Goal: Task Accomplishment & Management: Manage account settings

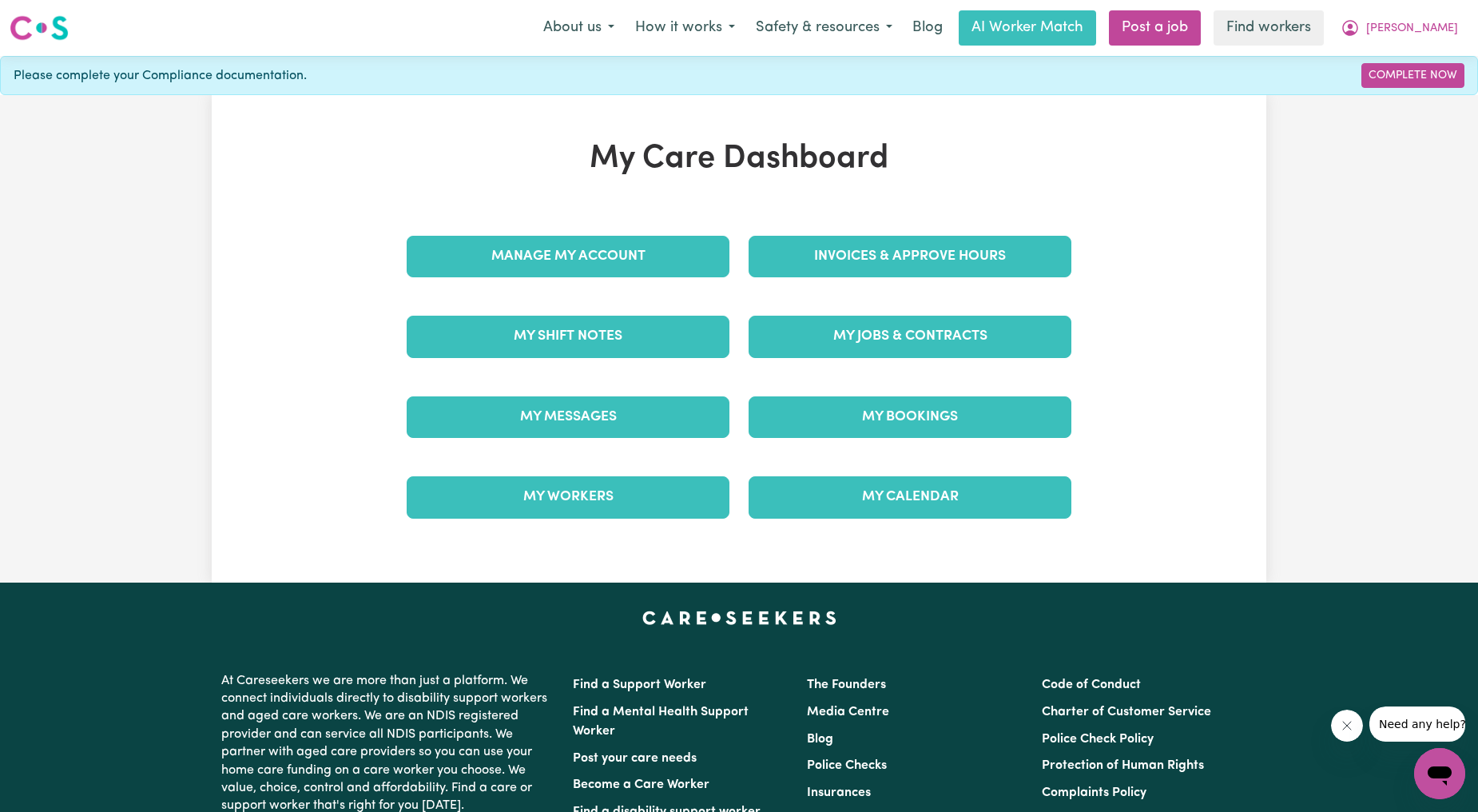
click at [928, 280] on div "Invoices & Approve Hours" at bounding box center [909, 256] width 342 height 80
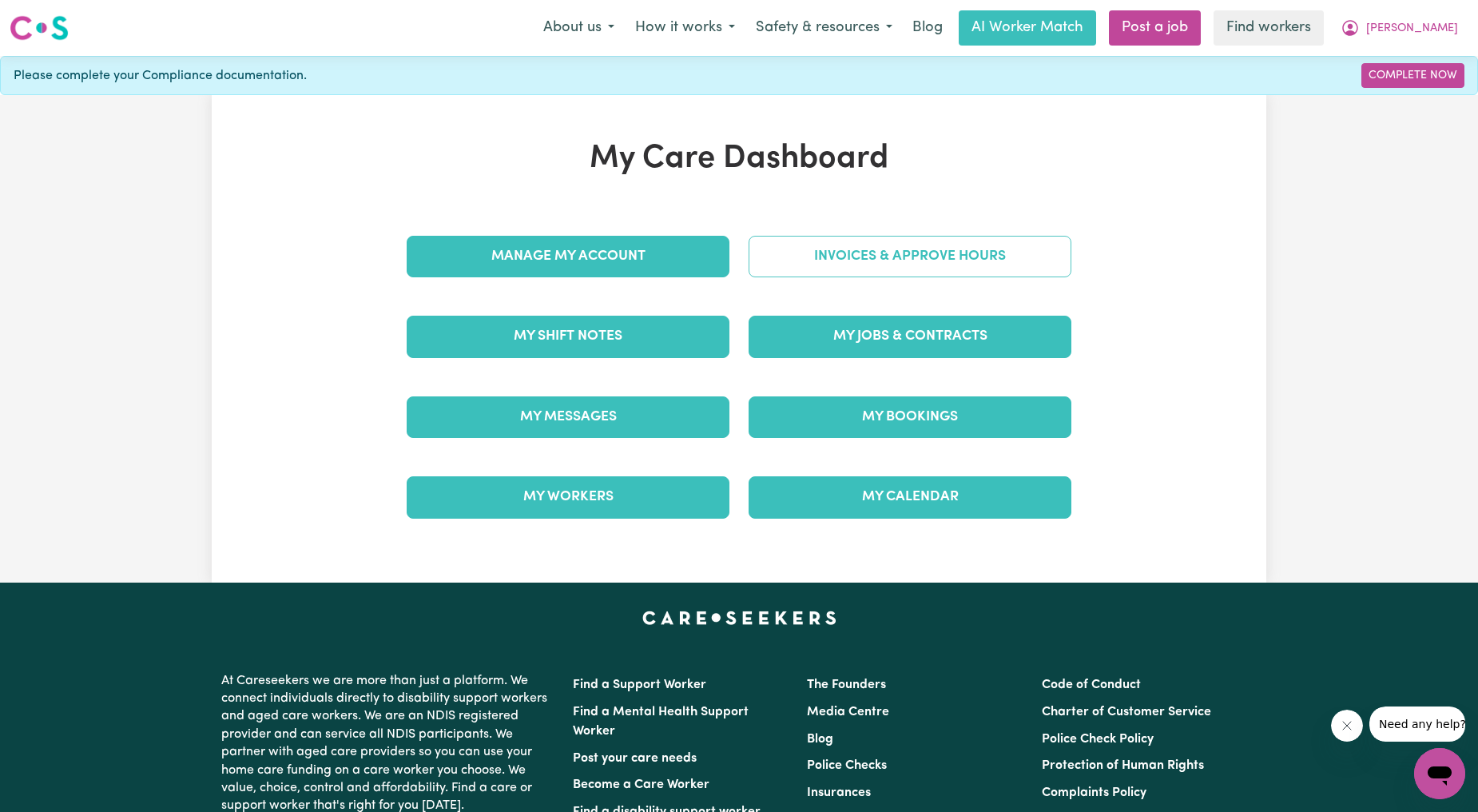
click at [933, 257] on link "Invoices & Approve Hours" at bounding box center [910, 256] width 323 height 41
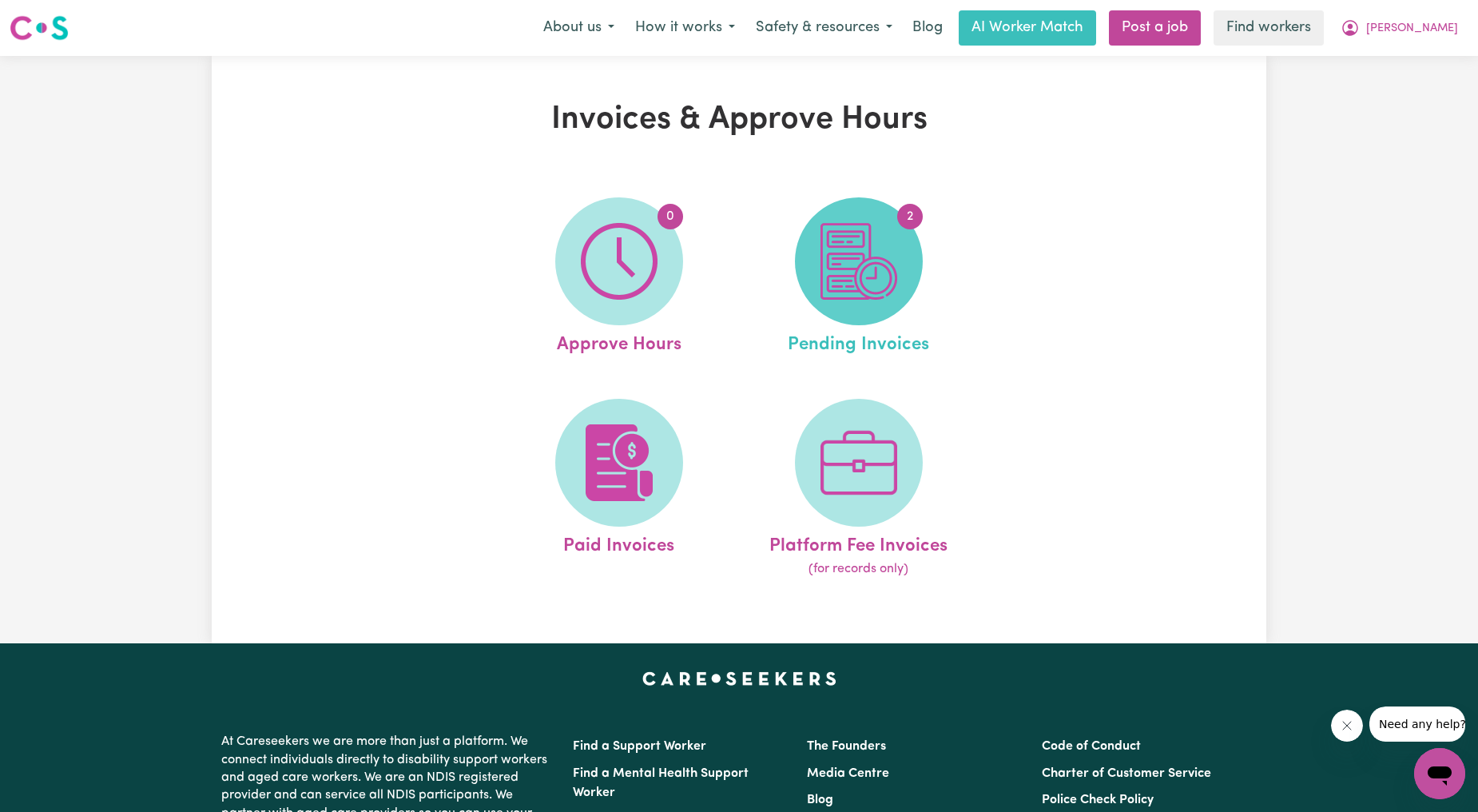
click at [907, 257] on span "2" at bounding box center [858, 261] width 128 height 128
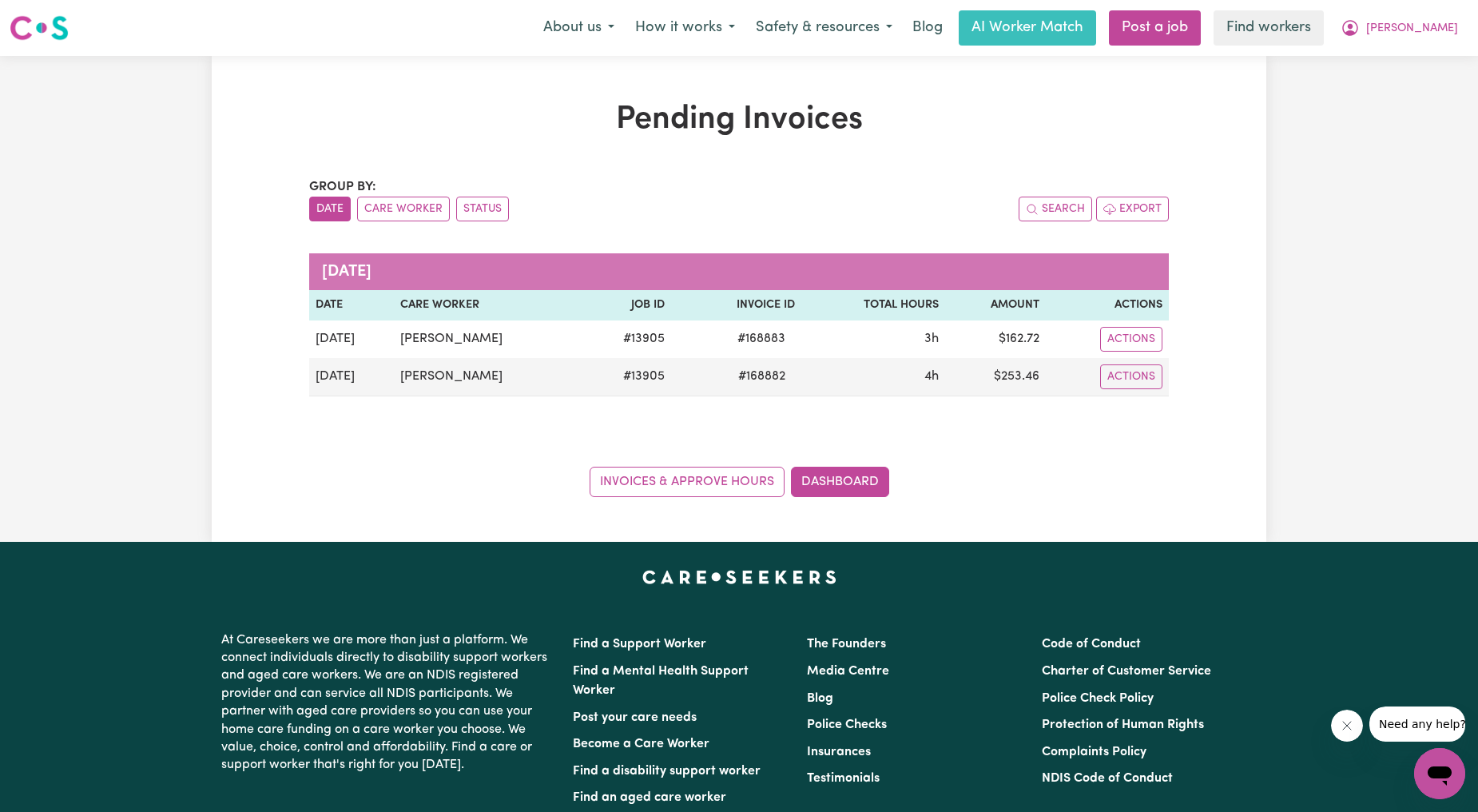
click at [1013, 488] on div "Invoices & Approve Hours Dashboard" at bounding box center [739, 471] width 860 height 49
click at [1423, 36] on span "[PERSON_NAME]" at bounding box center [1413, 29] width 92 height 17
click at [1400, 54] on link "My Dashboard" at bounding box center [1404, 63] width 126 height 31
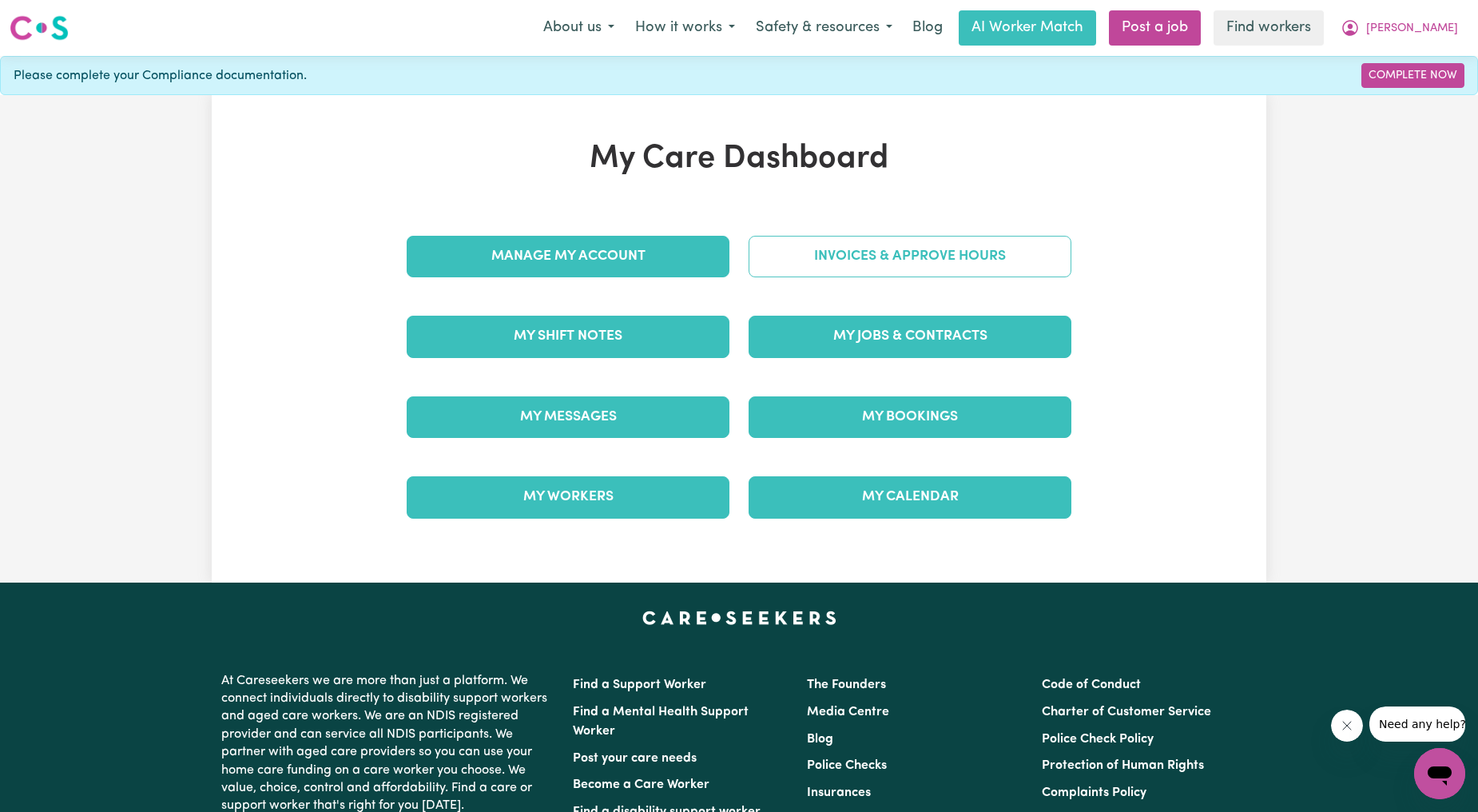
click at [975, 238] on link "Invoices & Approve Hours" at bounding box center [910, 256] width 323 height 41
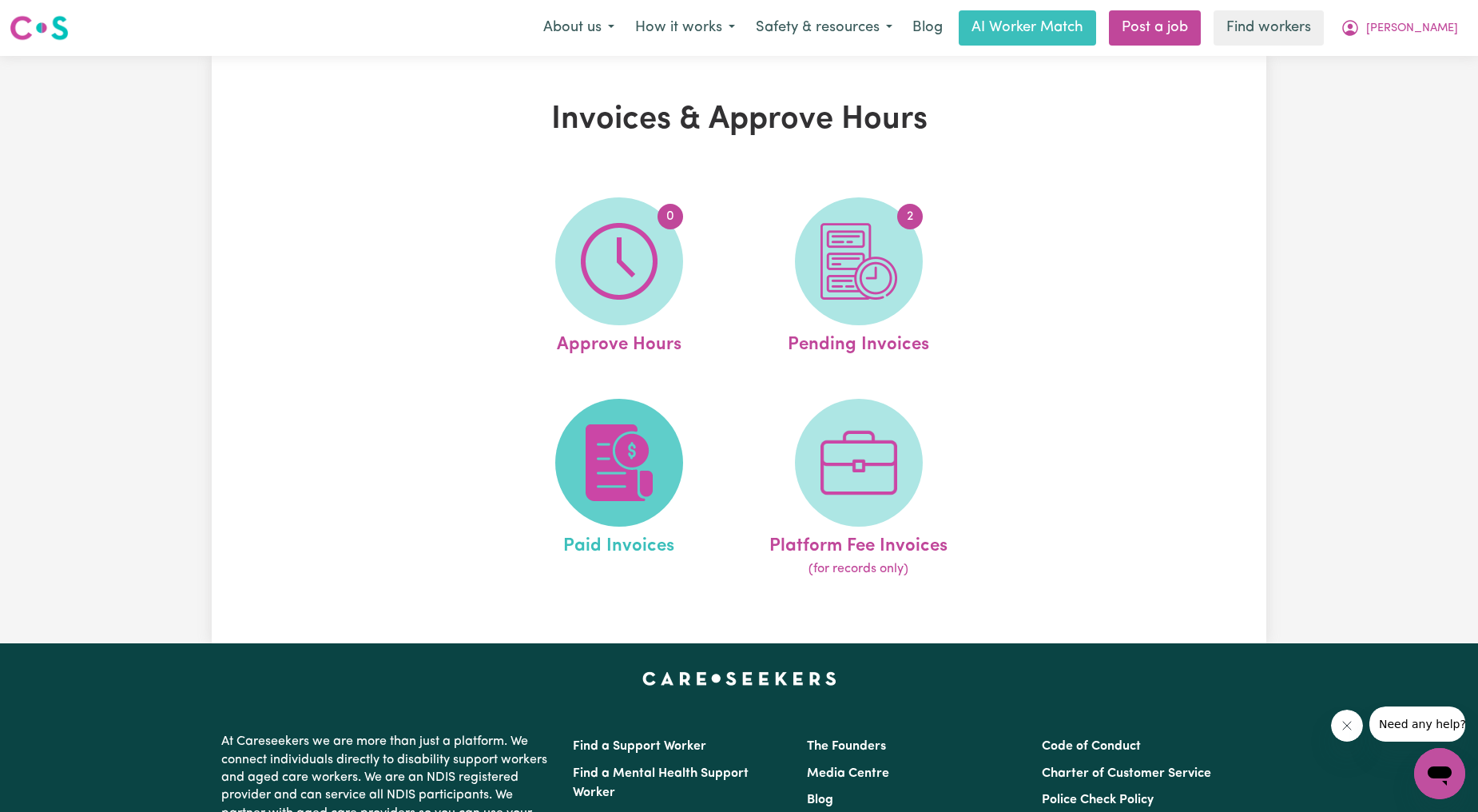
click at [573, 465] on span at bounding box center [619, 462] width 128 height 128
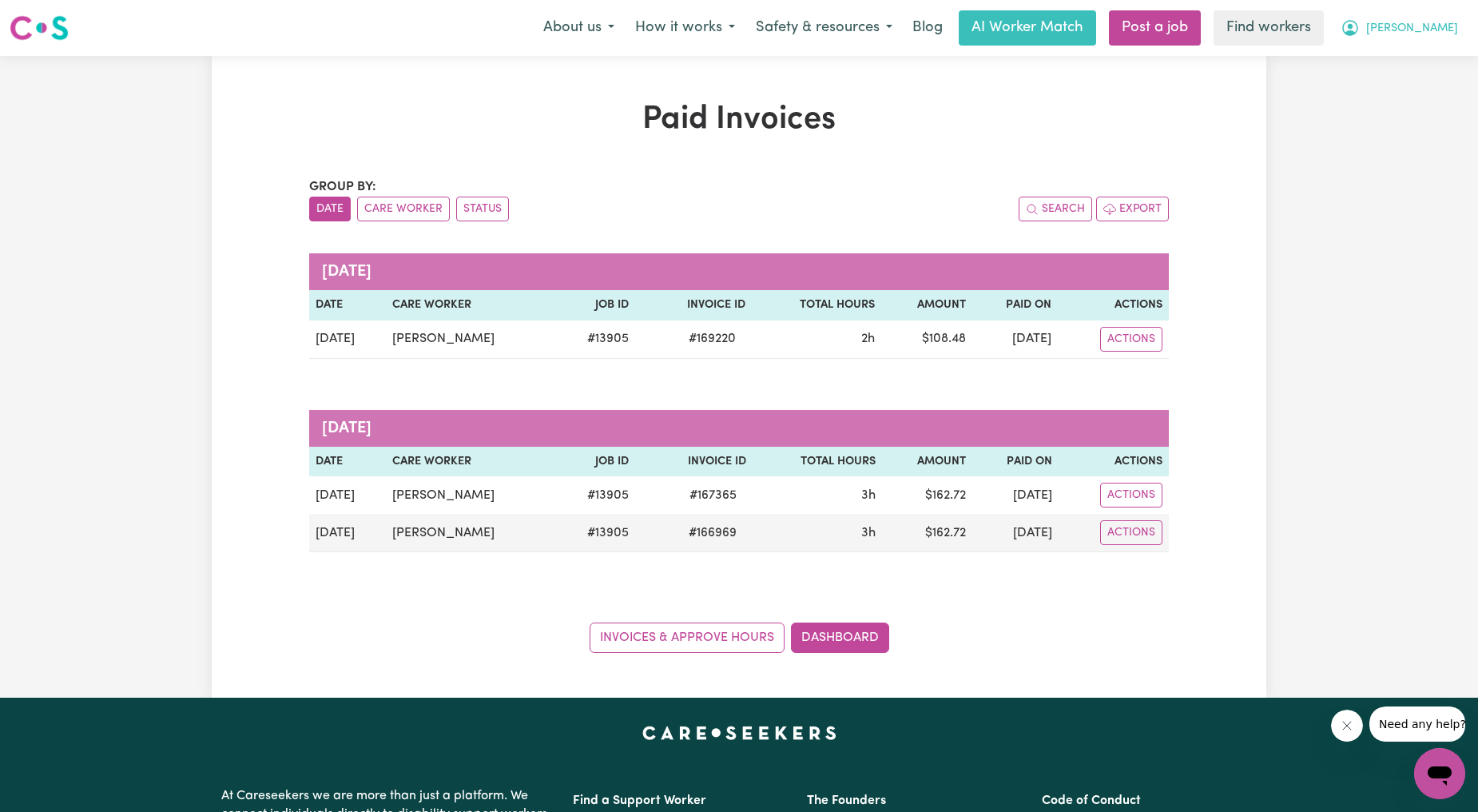
click at [1421, 43] on button "[PERSON_NAME]" at bounding box center [1400, 28] width 139 height 34
click at [1407, 53] on link "My Dashboard" at bounding box center [1404, 63] width 126 height 31
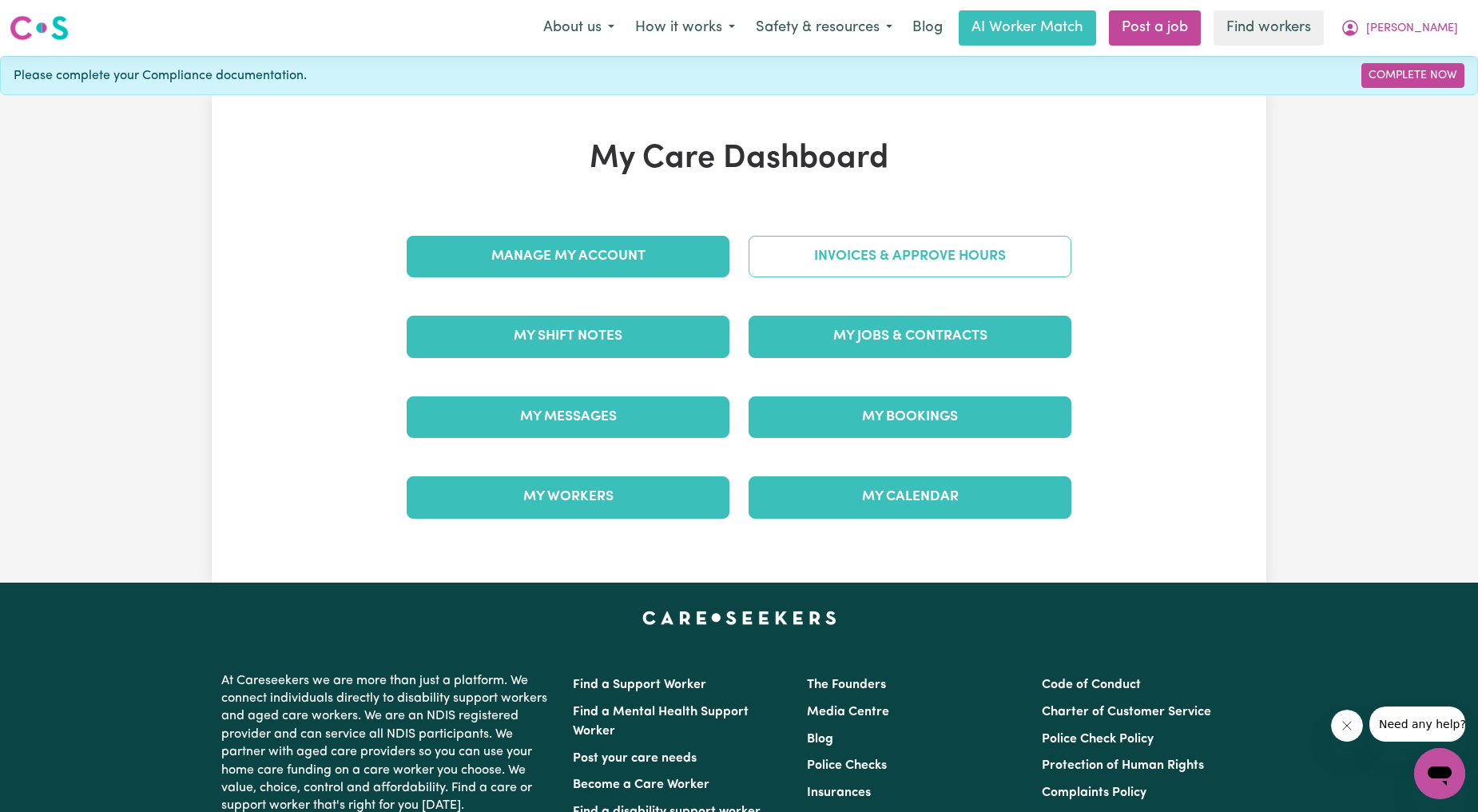
click at [945, 264] on link "Invoices & Approve Hours" at bounding box center [910, 256] width 323 height 41
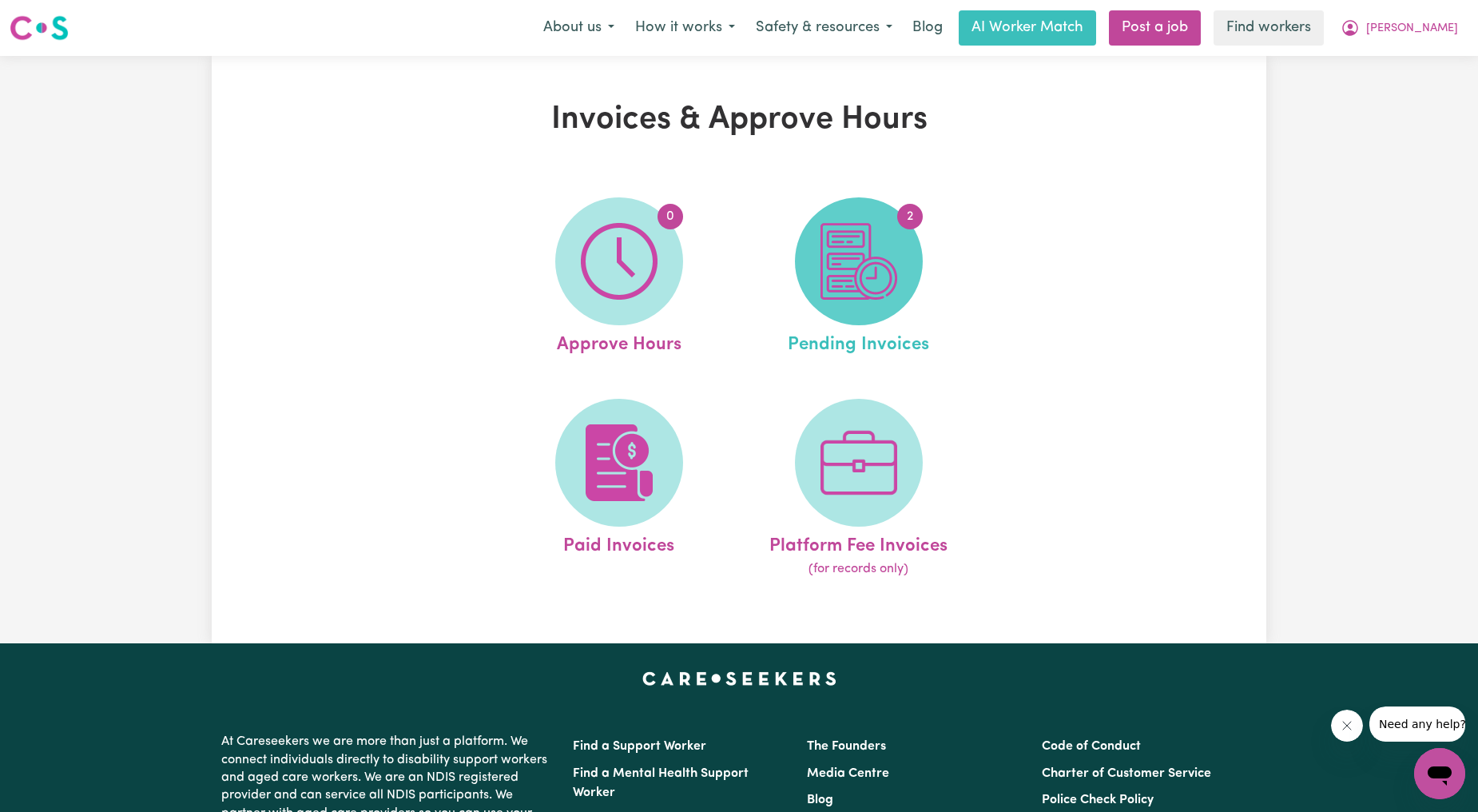
click at [866, 304] on span "2" at bounding box center [858, 261] width 128 height 128
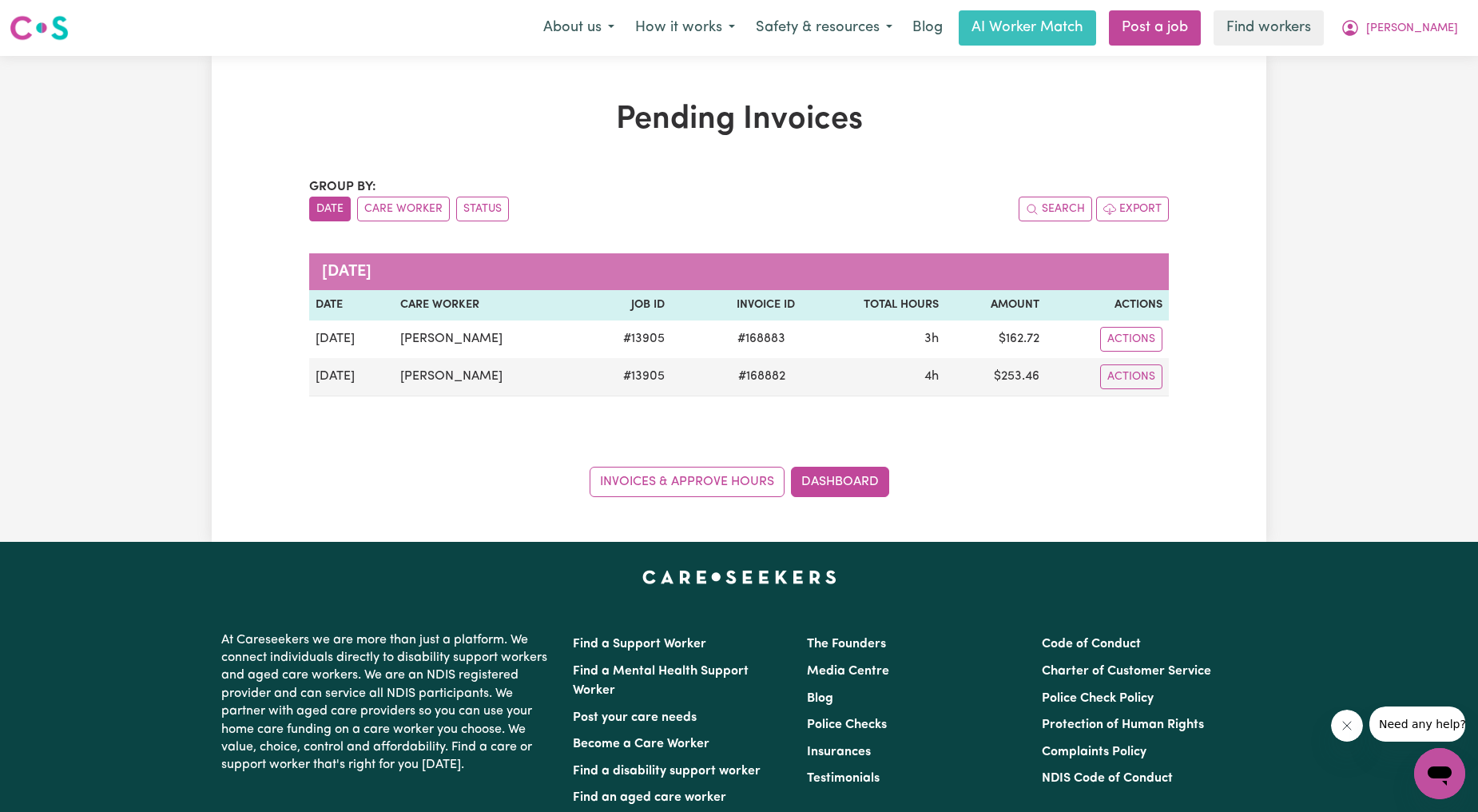
drag, startPoint x: 1061, startPoint y: 371, endPoint x: 293, endPoint y: 349, distance: 768.3
click at [293, 349] on div "Pending Invoices Group by: Date Care Worker Status Search Export [DATE] Date Ca…" at bounding box center [739, 299] width 1055 height 396
click at [1451, 17] on button "[PERSON_NAME]" at bounding box center [1400, 28] width 139 height 34
click at [1427, 67] on link "My Dashboard" at bounding box center [1404, 63] width 126 height 31
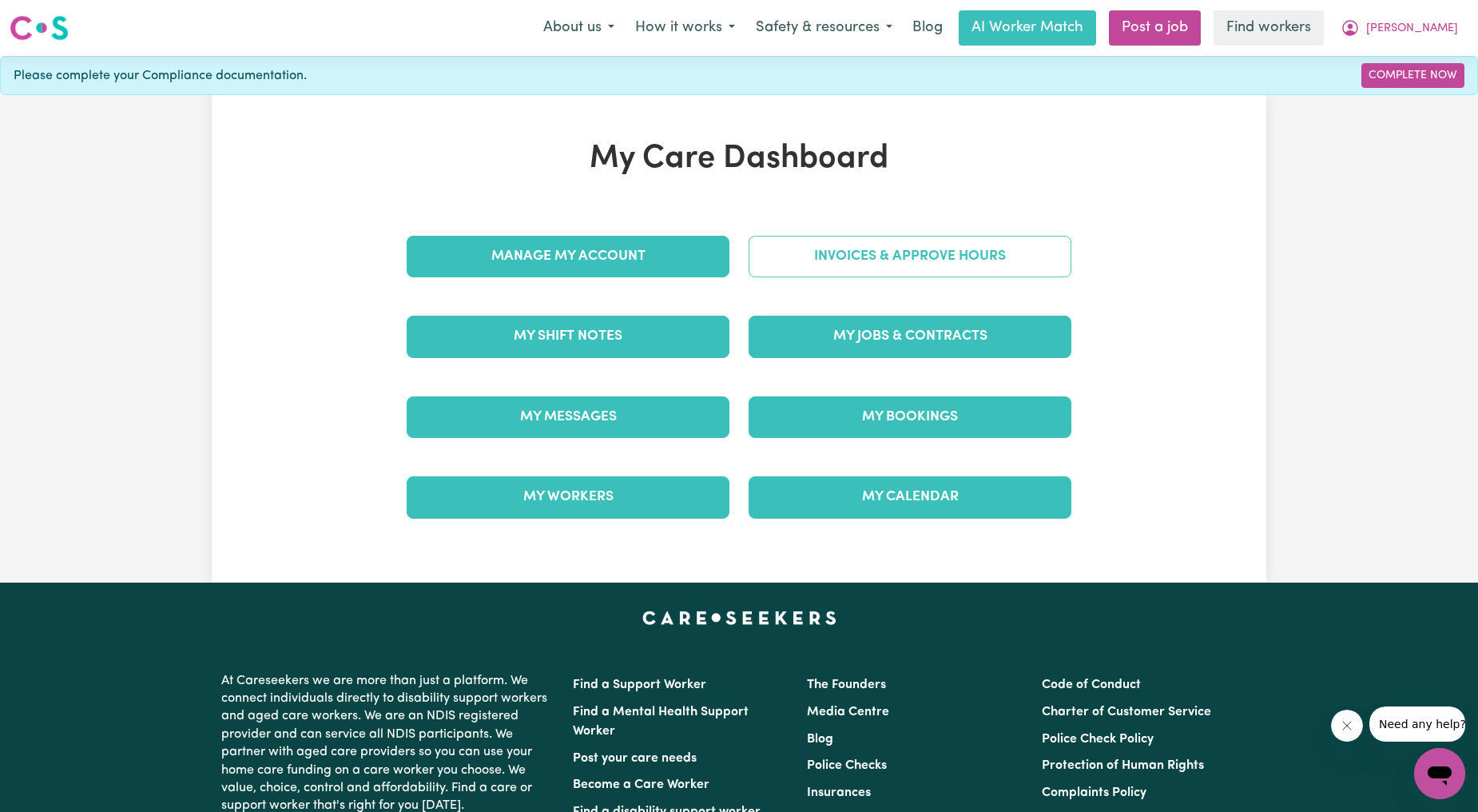
click at [1023, 252] on link "Invoices & Approve Hours" at bounding box center [910, 256] width 323 height 41
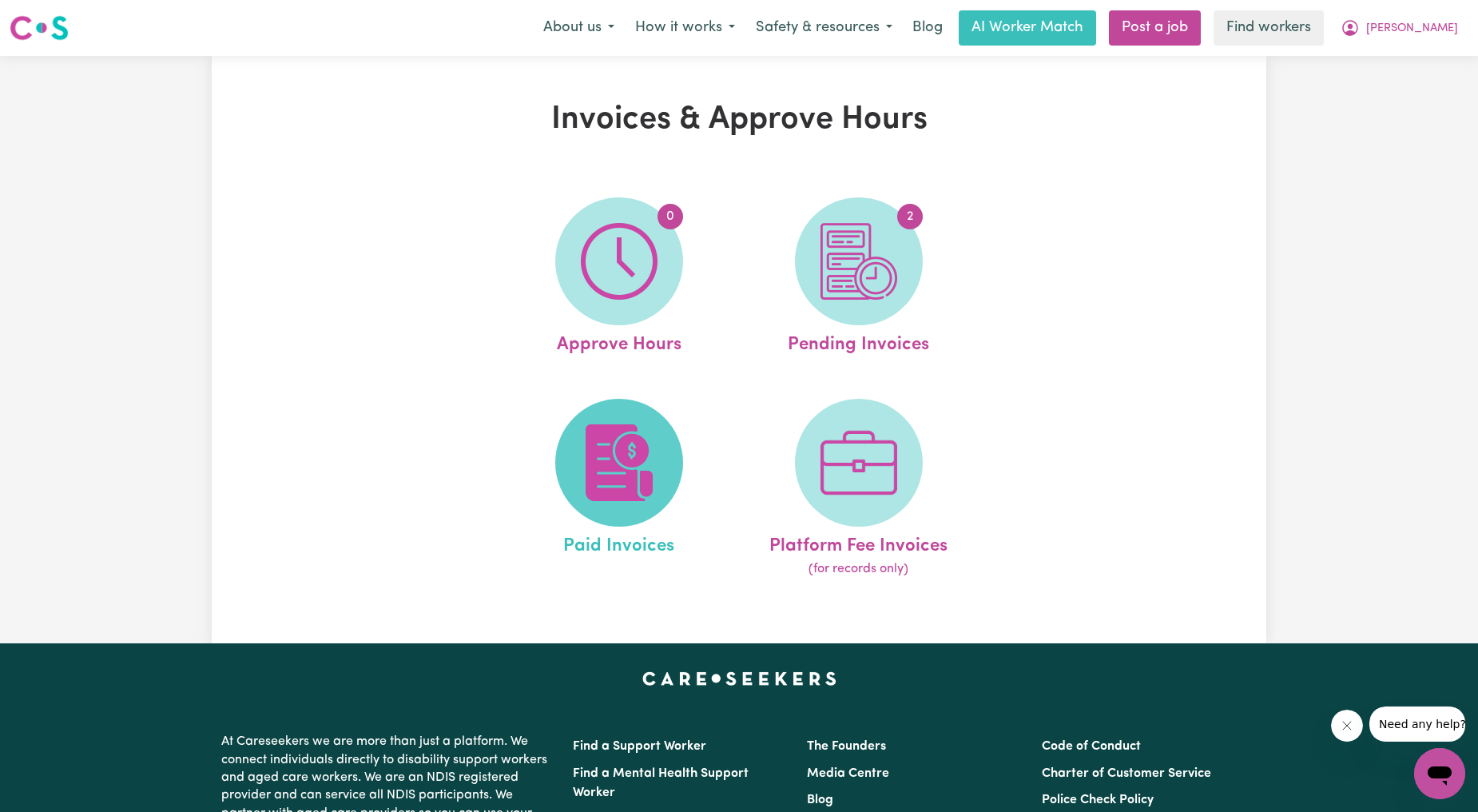
click at [624, 426] on img at bounding box center [620, 463] width 77 height 77
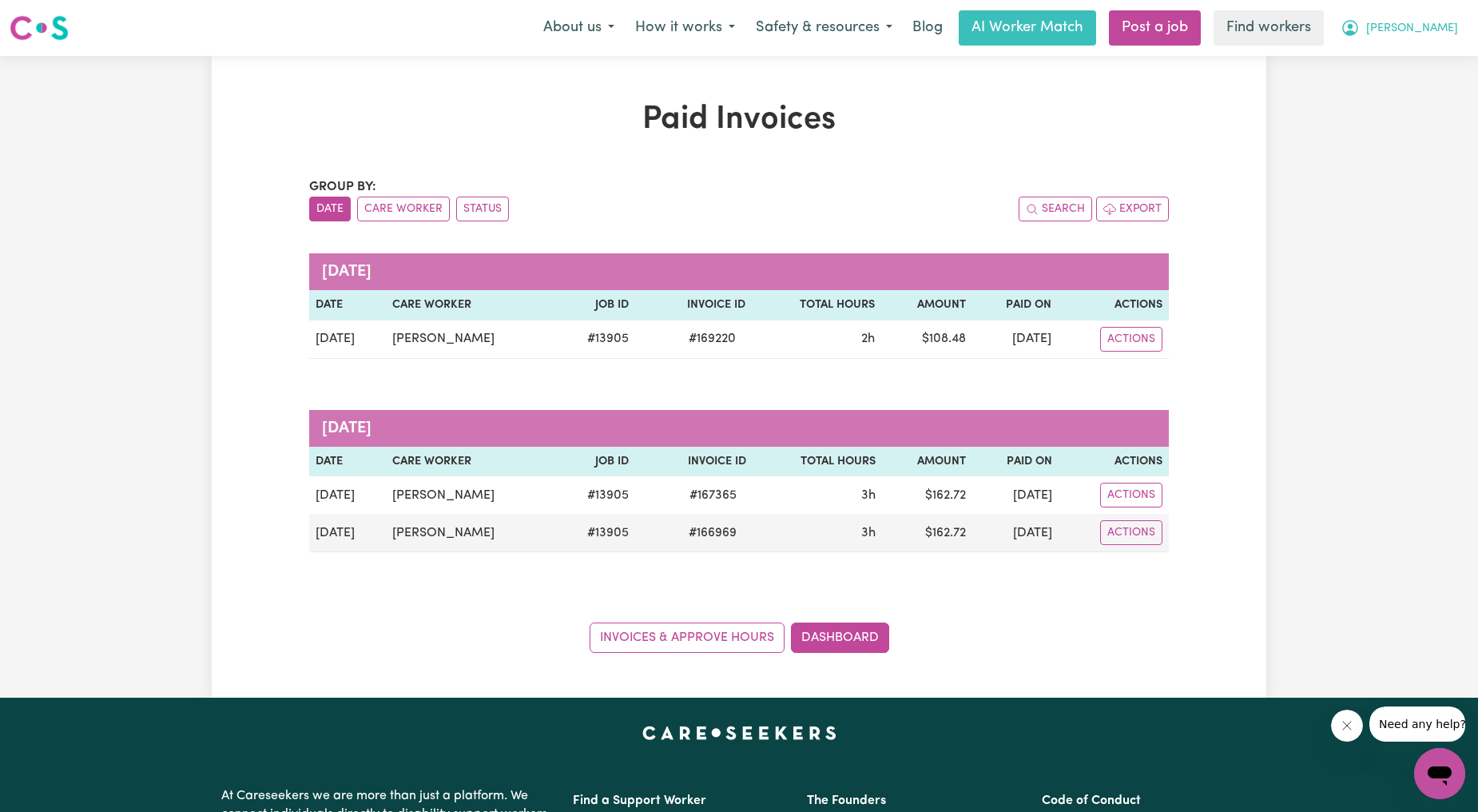
click at [1360, 37] on icon "My Account" at bounding box center [1351, 28] width 19 height 19
click at [1384, 57] on link "My Dashboard" at bounding box center [1404, 63] width 126 height 31
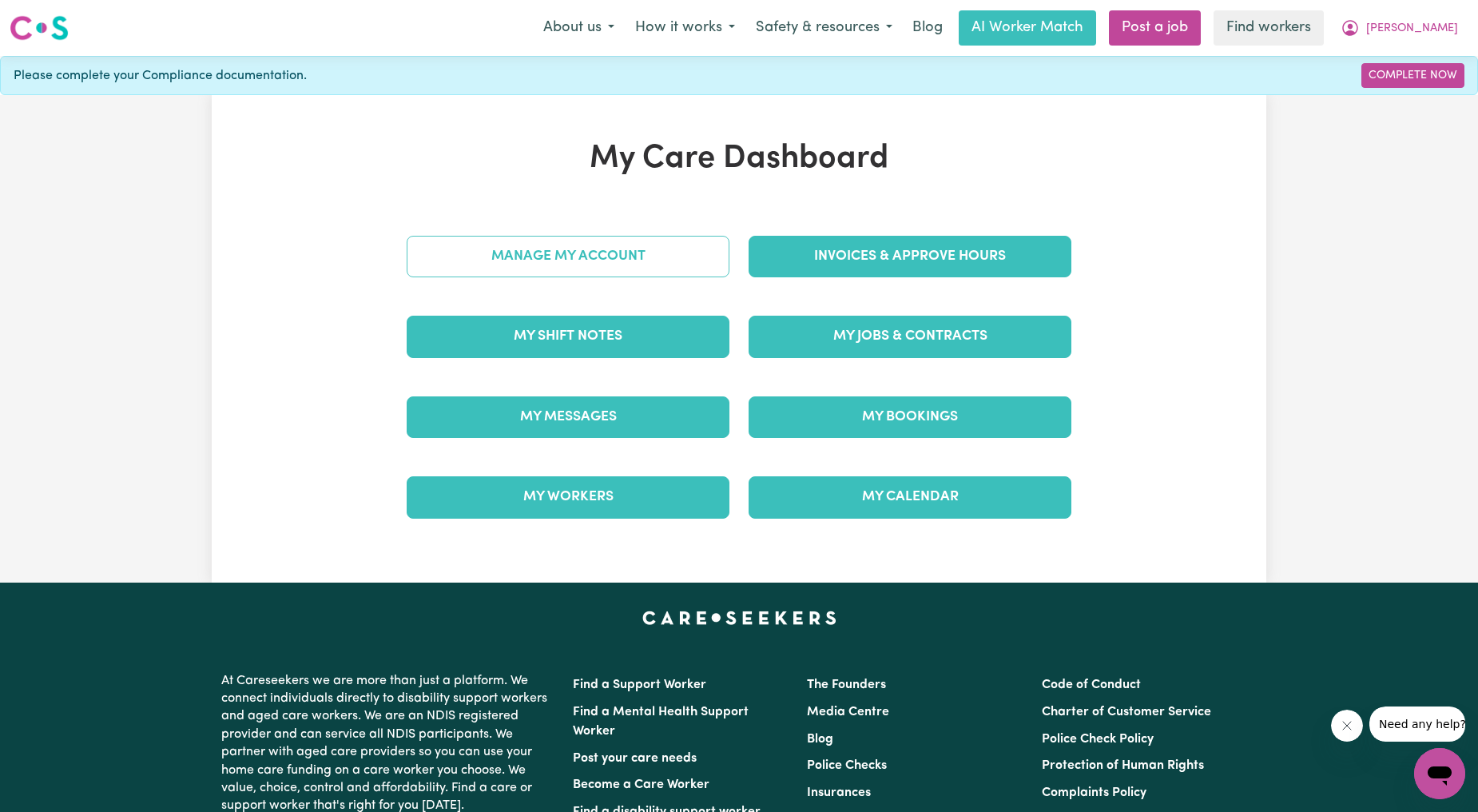
click at [619, 274] on link "Manage My Account" at bounding box center [569, 256] width 323 height 41
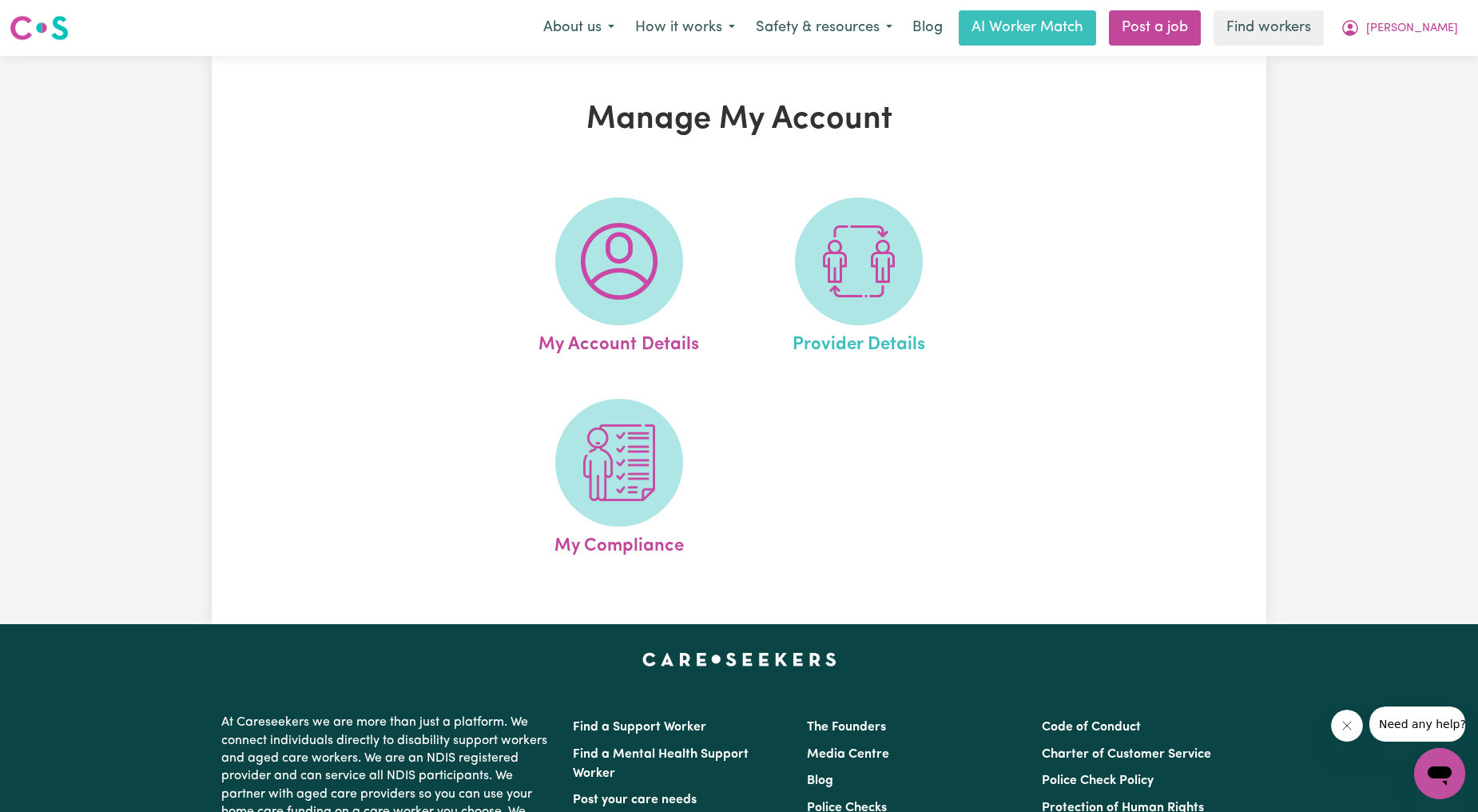
click at [796, 241] on link "Provider Details" at bounding box center [858, 278] width 230 height 162
select select "AGED_HOME_CARE"
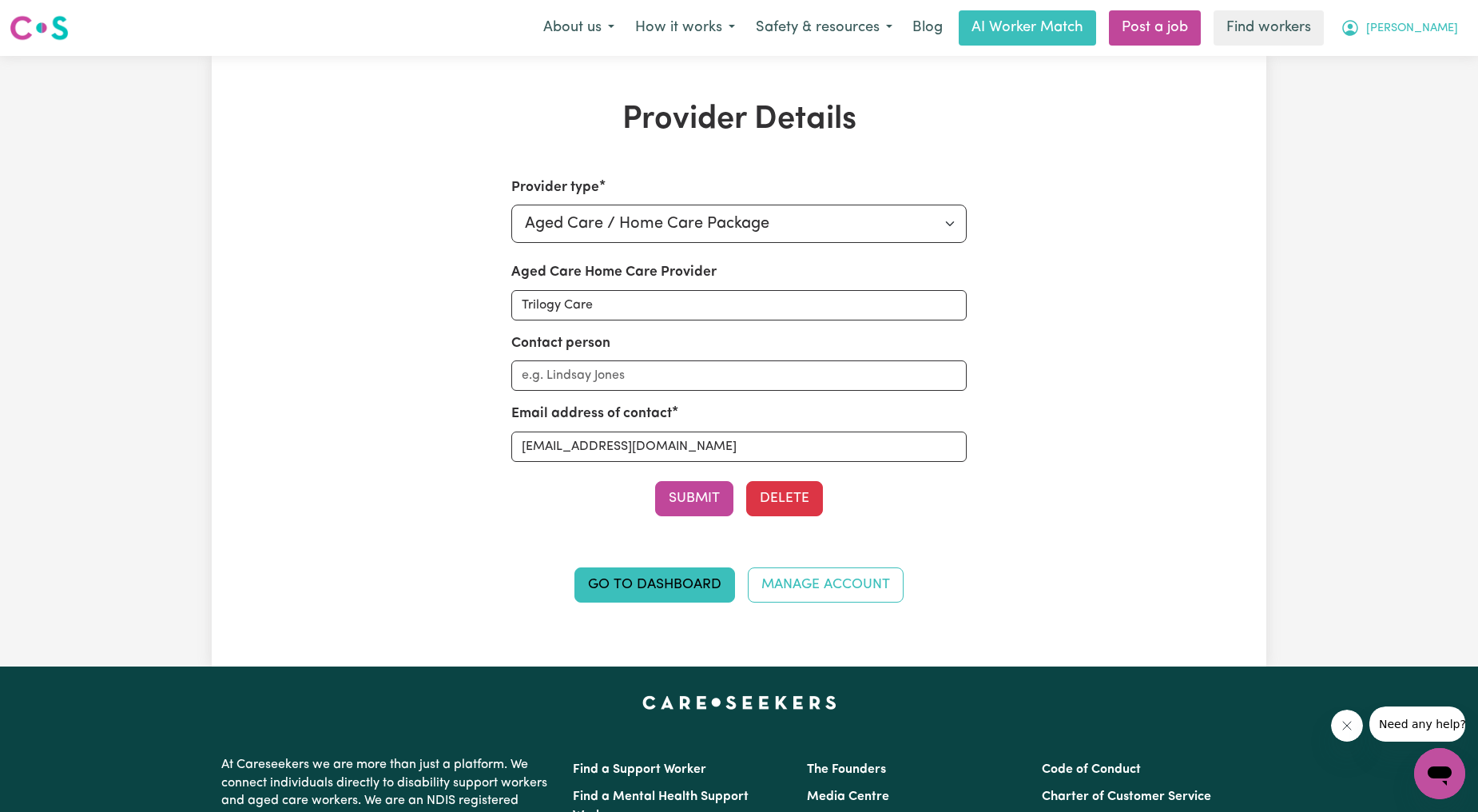
click at [1426, 36] on span "[PERSON_NAME]" at bounding box center [1413, 29] width 92 height 17
click at [1412, 59] on link "My Dashboard" at bounding box center [1404, 63] width 126 height 31
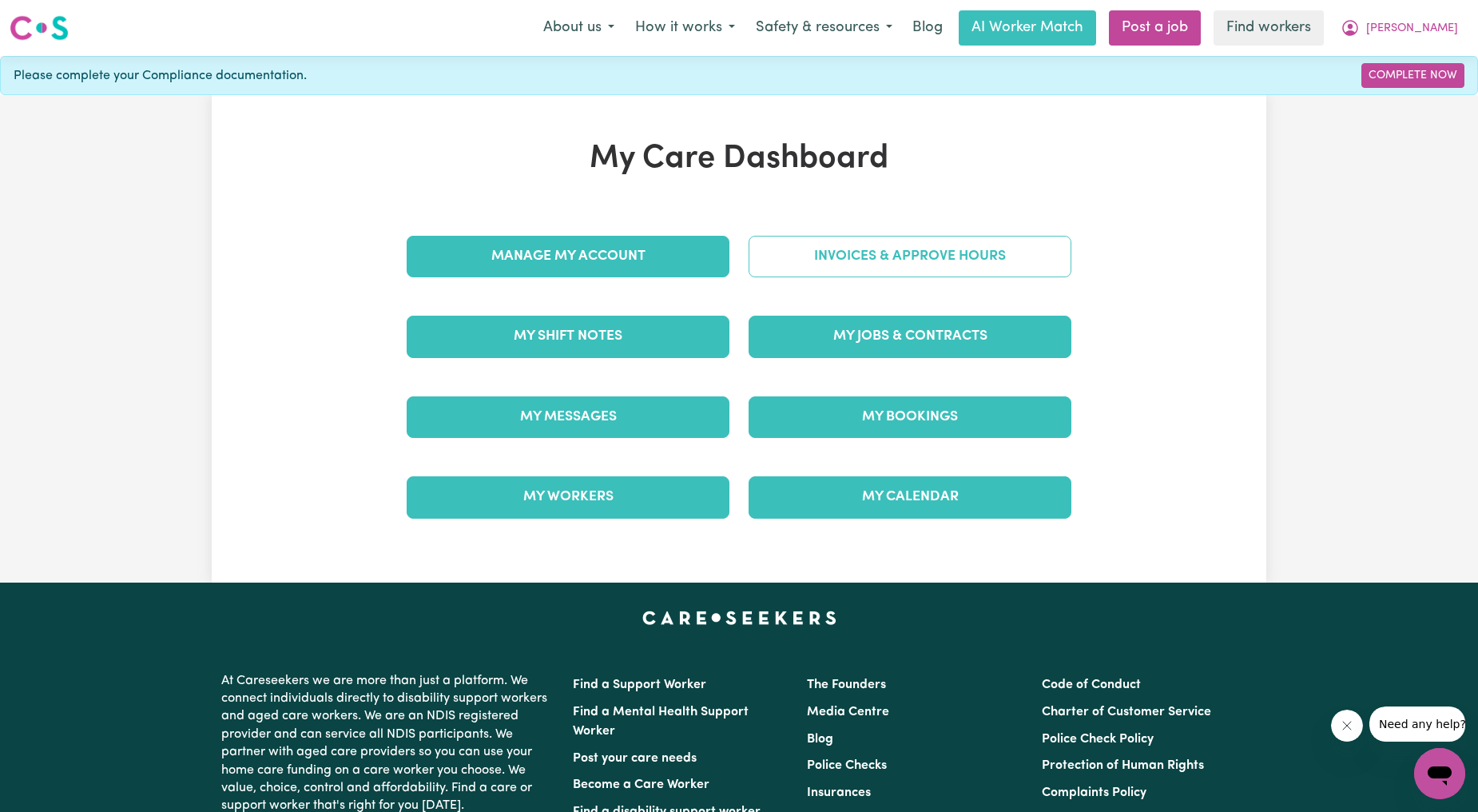
click at [952, 242] on link "Invoices & Approve Hours" at bounding box center [910, 256] width 323 height 41
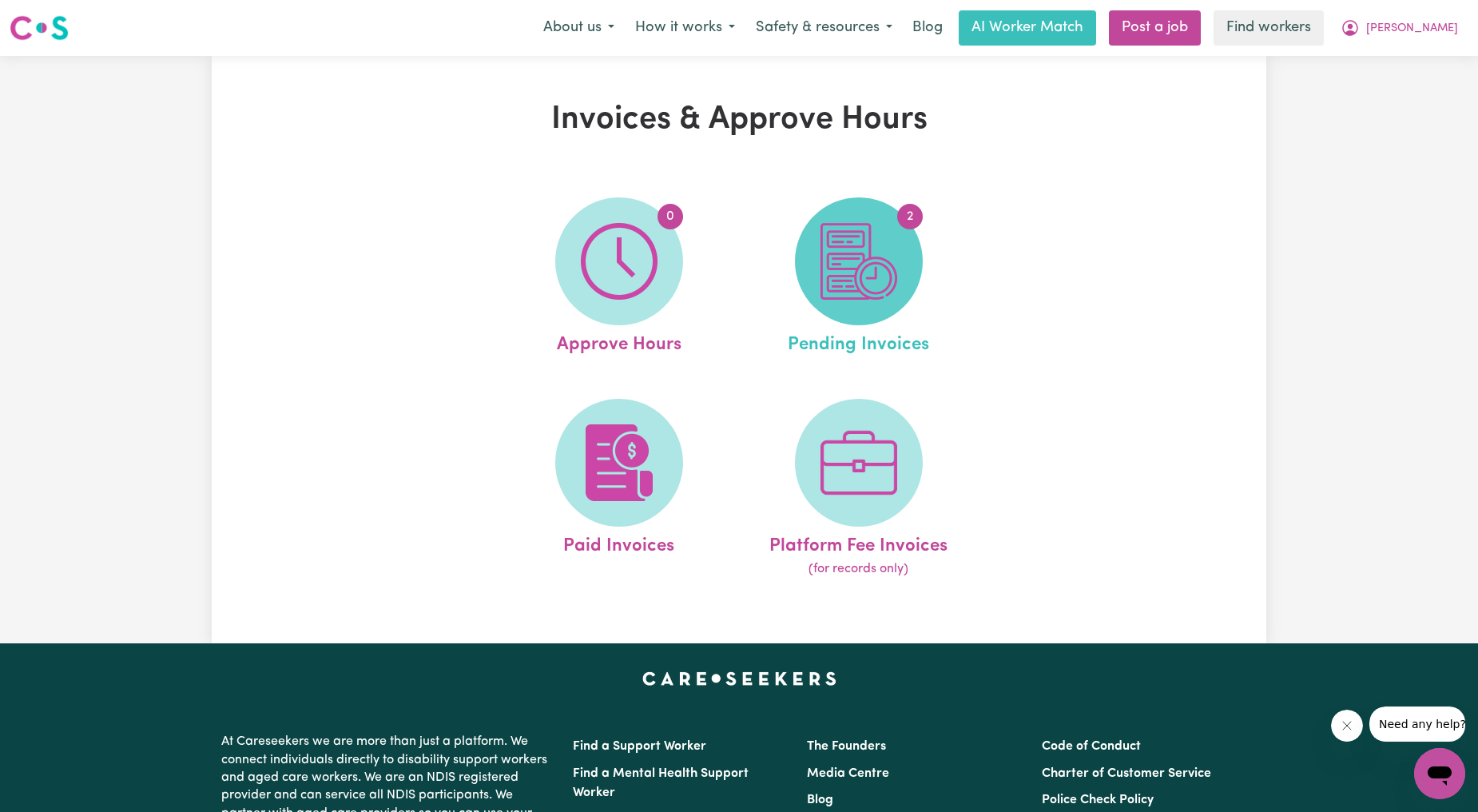
click at [872, 285] on img at bounding box center [859, 262] width 77 height 77
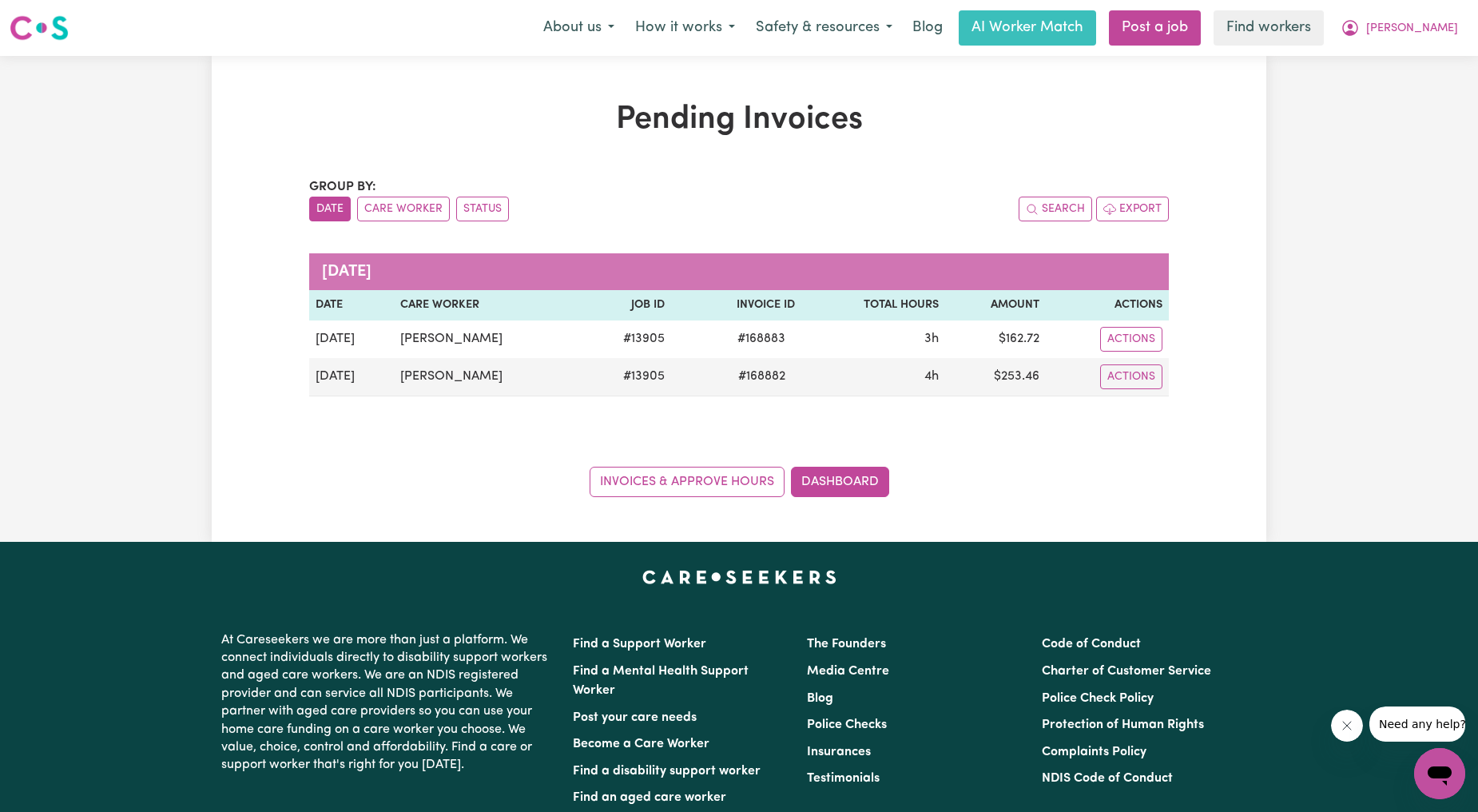
click at [1367, 189] on div "Pending Invoices Group by: Date Care Worker Status Search Export [DATE] Date Ca…" at bounding box center [739, 298] width 1478 height 486
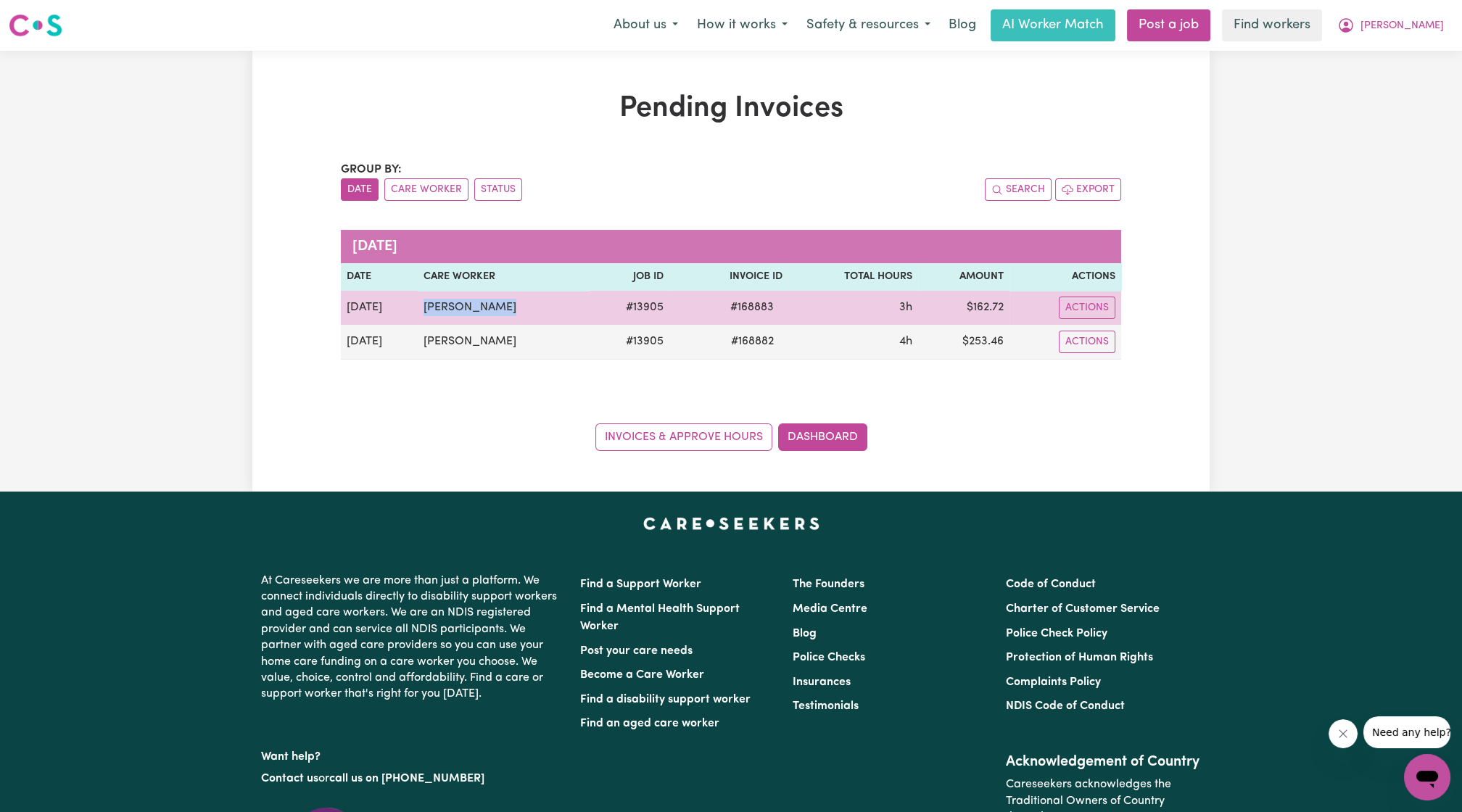
drag, startPoint x: 508, startPoint y: 304, endPoint x: 375, endPoint y: 306, distance: 133.0
click at [375, 306] on tr "[DATE] Bulou Ramode # 13905 # 168883 3h $ 162.72 Actions" at bounding box center [731, 307] width 781 height 34
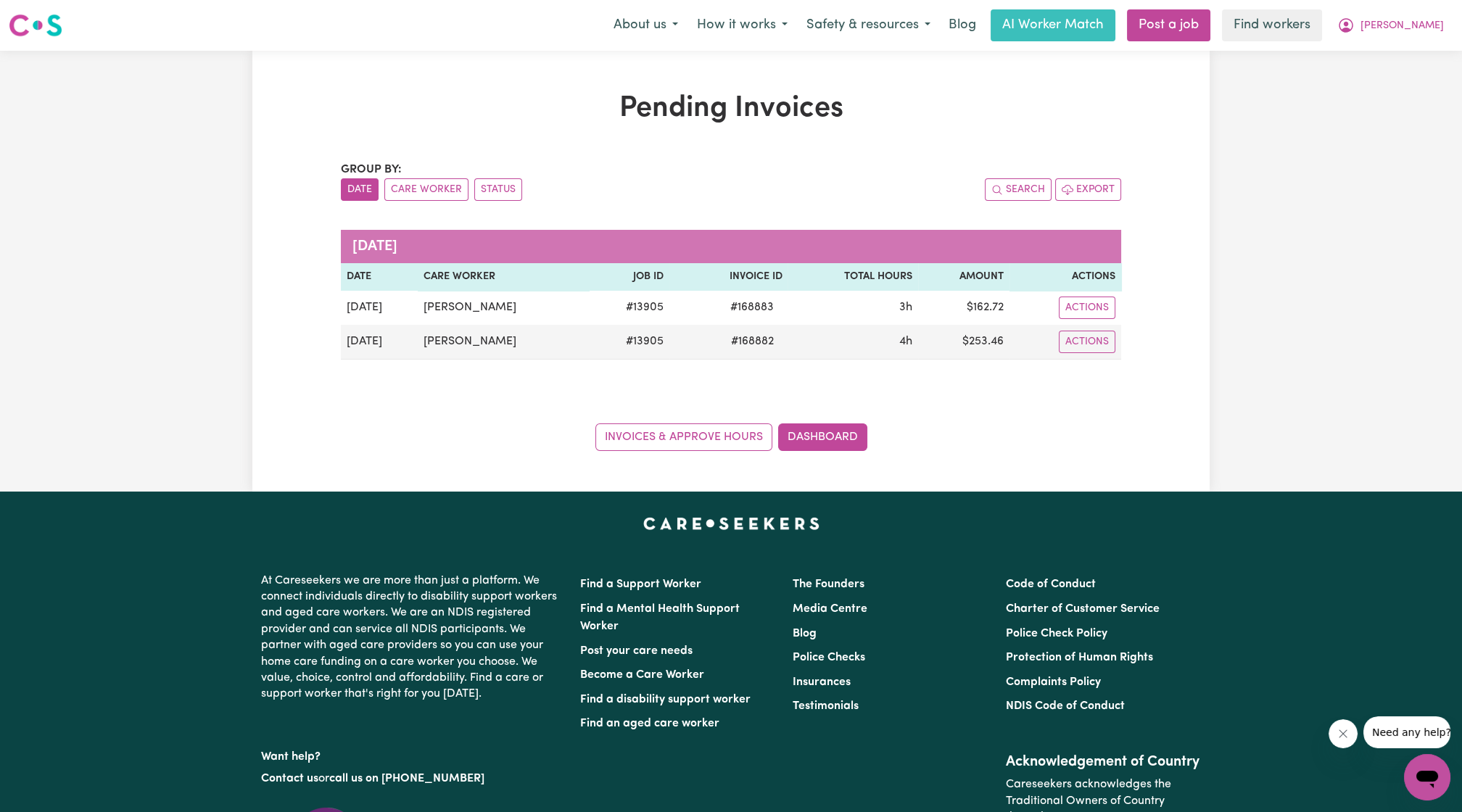
click at [477, 369] on div "Group by: Date Care Worker Status Search Export [DATE] Date Care Worker Job ID …" at bounding box center [731, 306] width 781 height 290
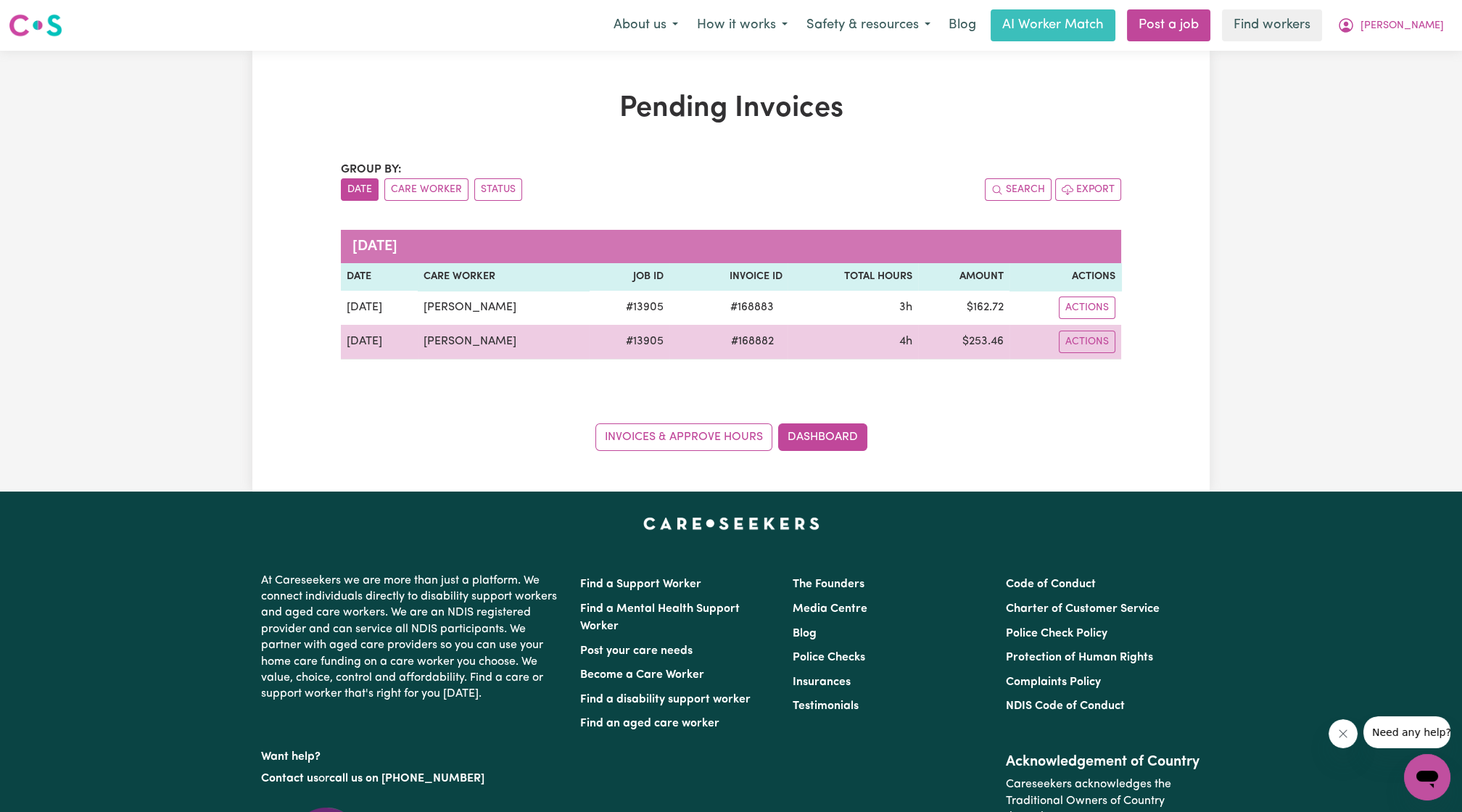
click at [507, 332] on td "[PERSON_NAME]" at bounding box center [502, 342] width 170 height 35
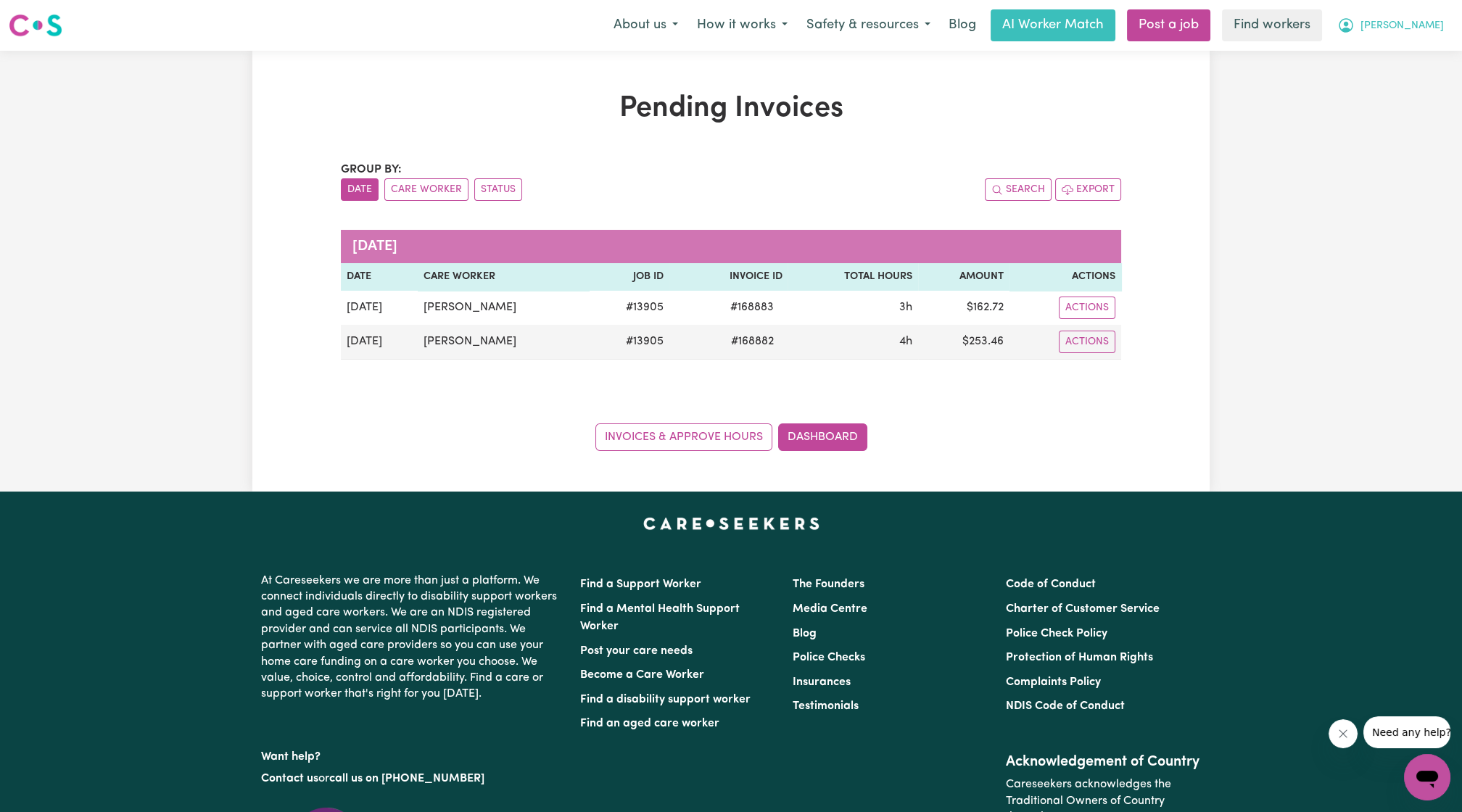
click at [1341, 30] on span "[PERSON_NAME]" at bounding box center [1403, 26] width 84 height 16
click at [1341, 55] on link "My Dashboard" at bounding box center [1395, 57] width 114 height 28
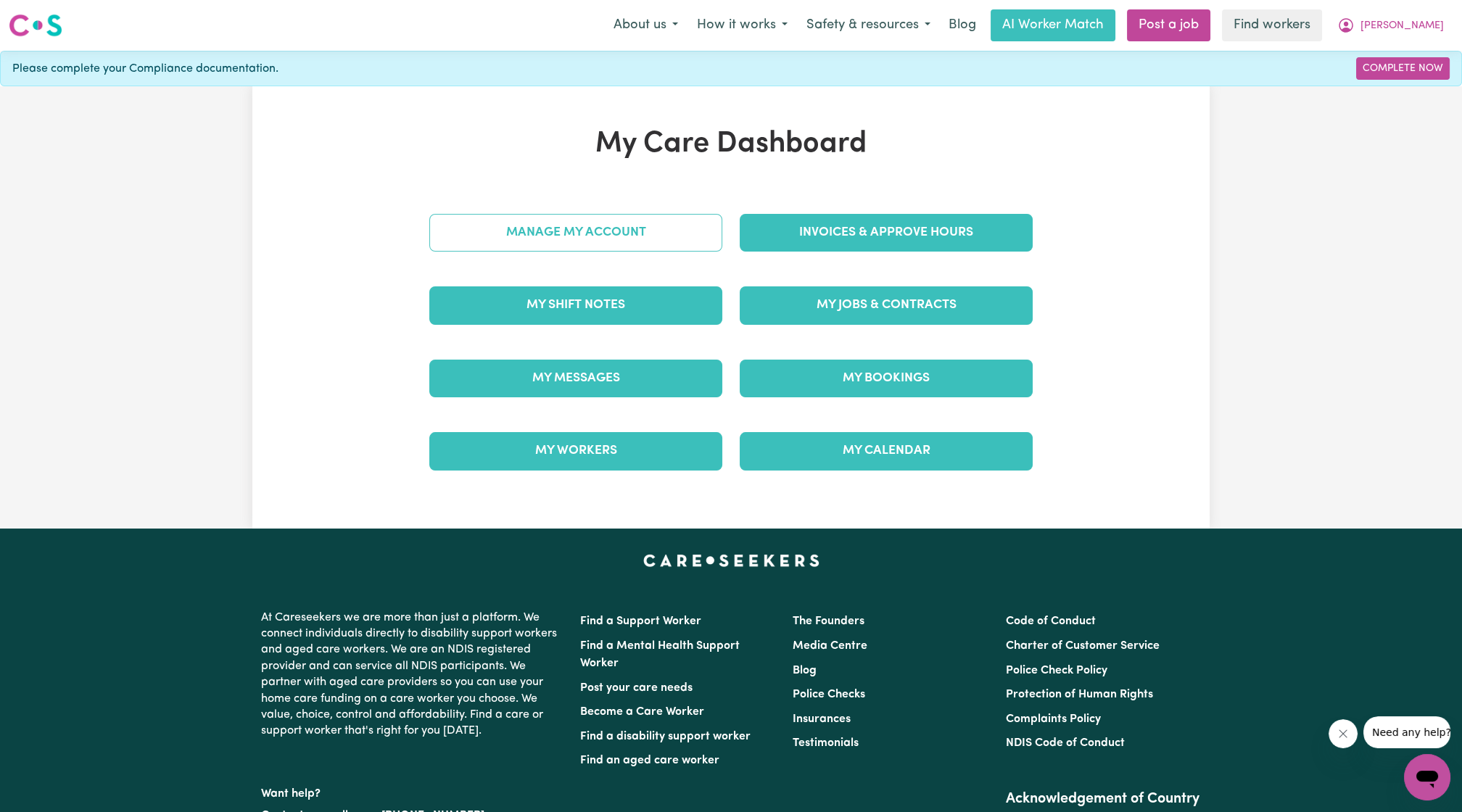
click at [634, 216] on link "Manage My Account" at bounding box center [576, 232] width 293 height 38
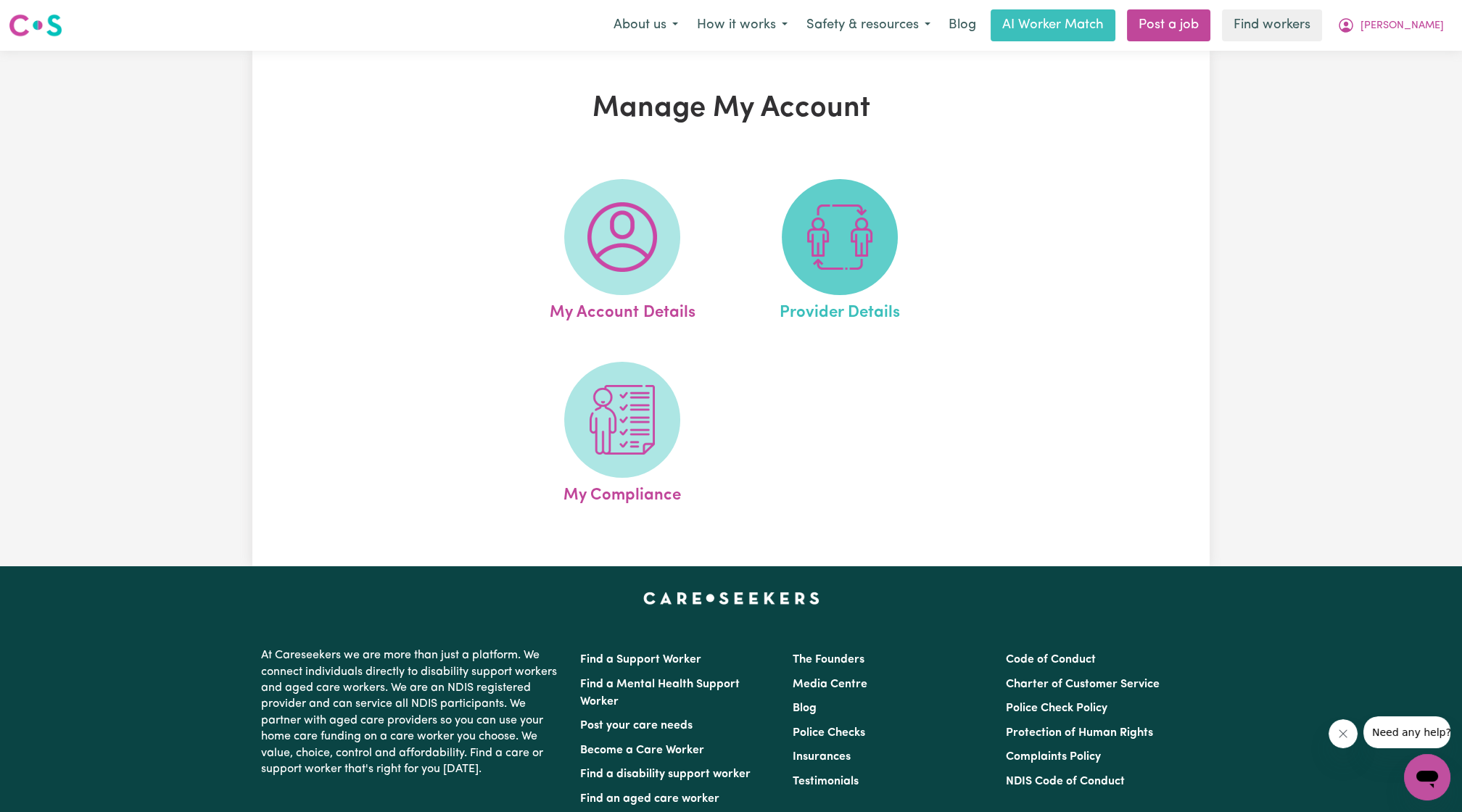
click at [865, 250] on img at bounding box center [840, 237] width 70 height 70
select select "AGED_HOME_CARE"
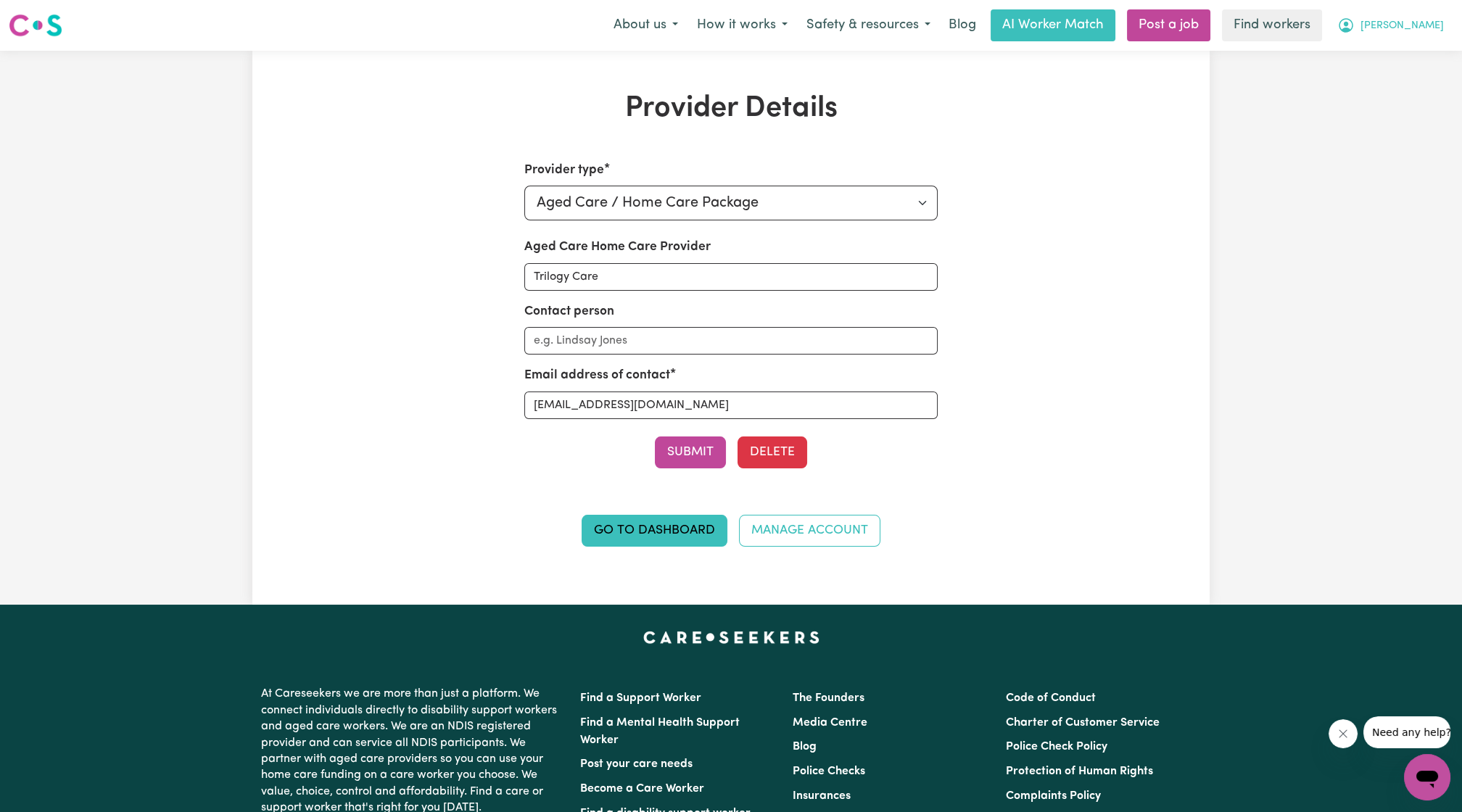
click at [1341, 16] on button "[PERSON_NAME]" at bounding box center [1391, 25] width 126 height 31
click at [1341, 57] on link "My Dashboard" at bounding box center [1395, 57] width 114 height 28
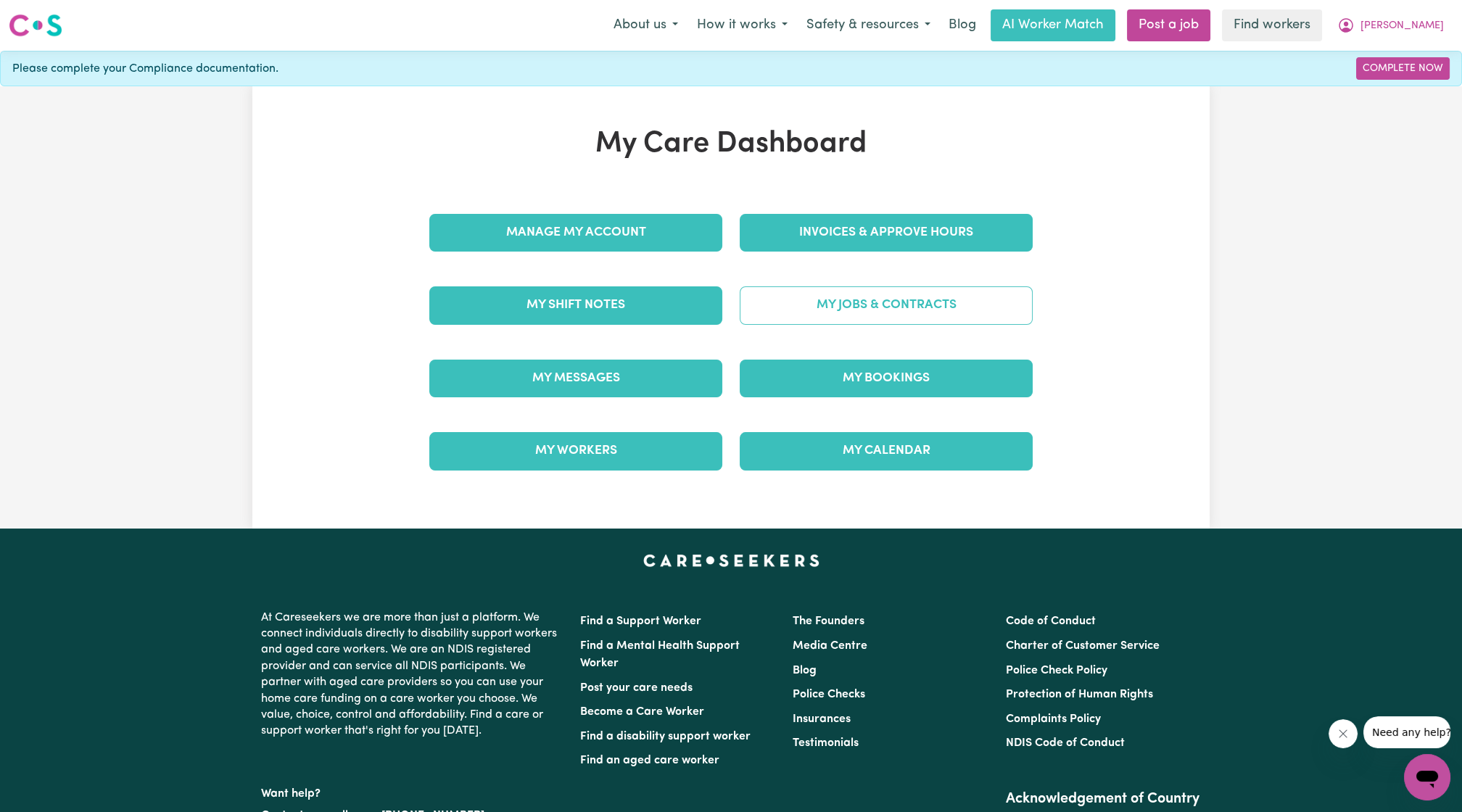
click at [803, 306] on link "My Jobs & Contracts" at bounding box center [886, 305] width 293 height 38
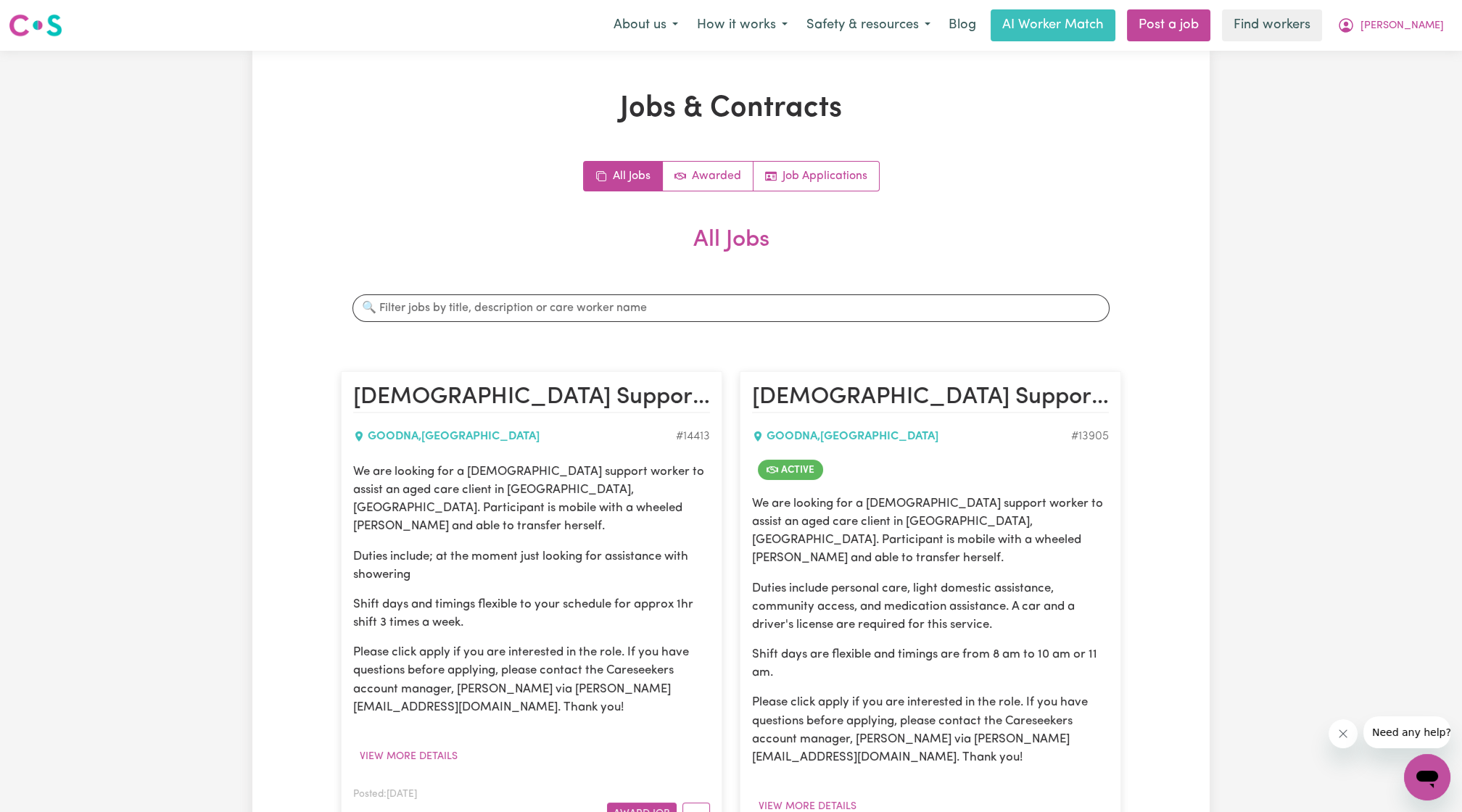
scroll to position [268, 0]
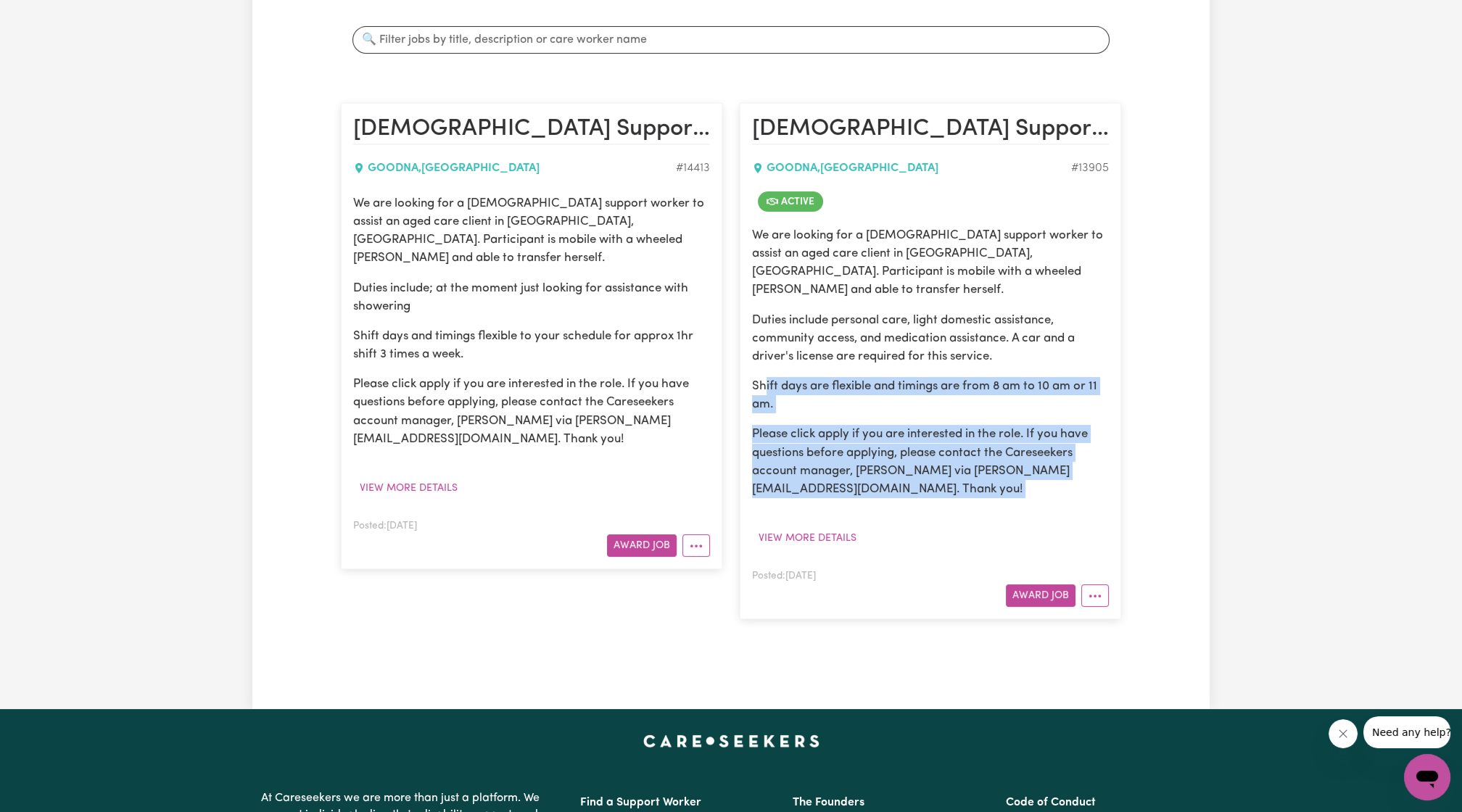
drag, startPoint x: 930, startPoint y: 485, endPoint x: 767, endPoint y: 368, distance: 200.6
click at [767, 368] on div "We are looking for a [DEMOGRAPHIC_DATA] support worker to assist an aged care c…" at bounding box center [930, 388] width 357 height 323
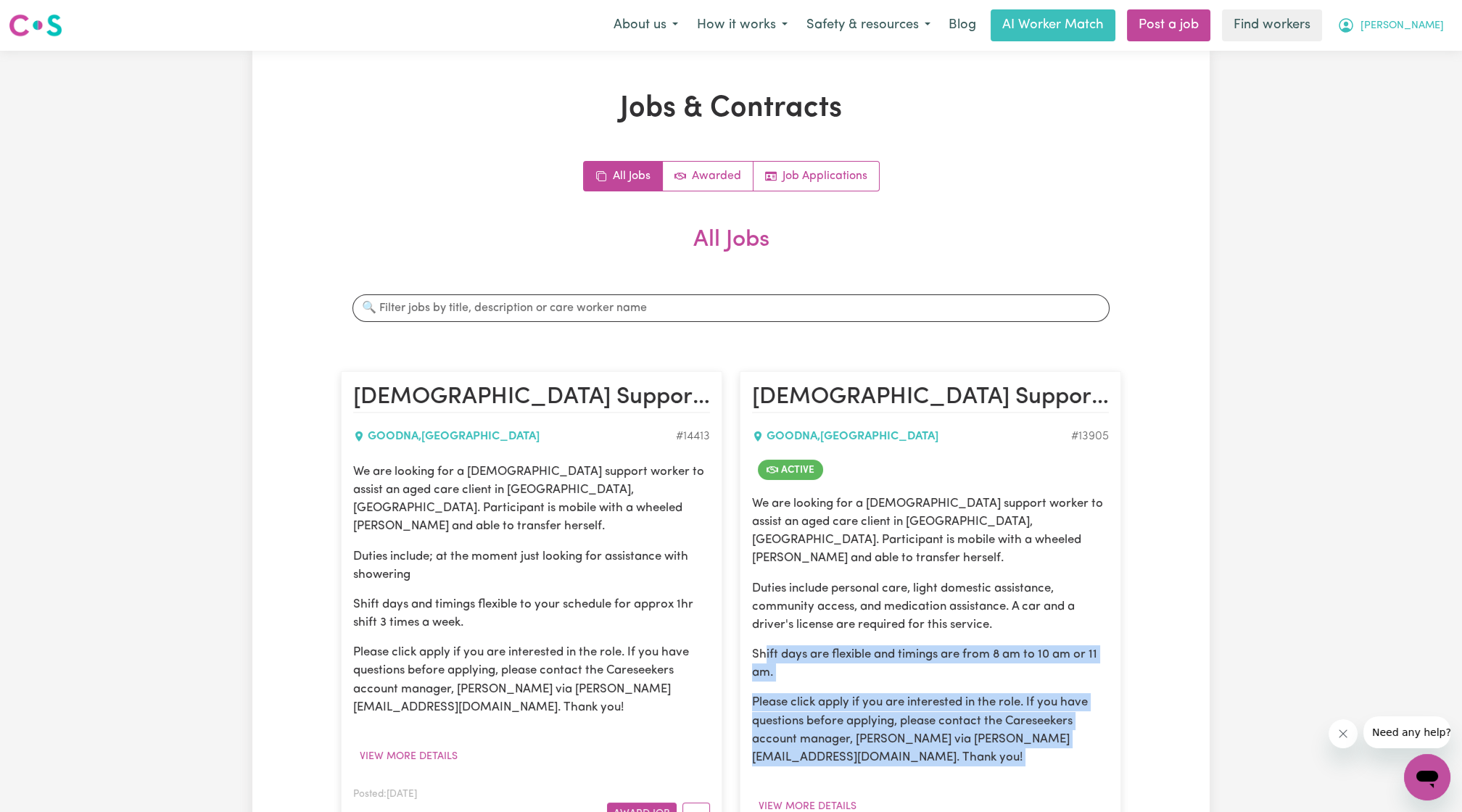
click at [1341, 39] on button "[PERSON_NAME]" at bounding box center [1391, 25] width 126 height 31
click at [1341, 79] on link "Logout" at bounding box center [1395, 84] width 114 height 28
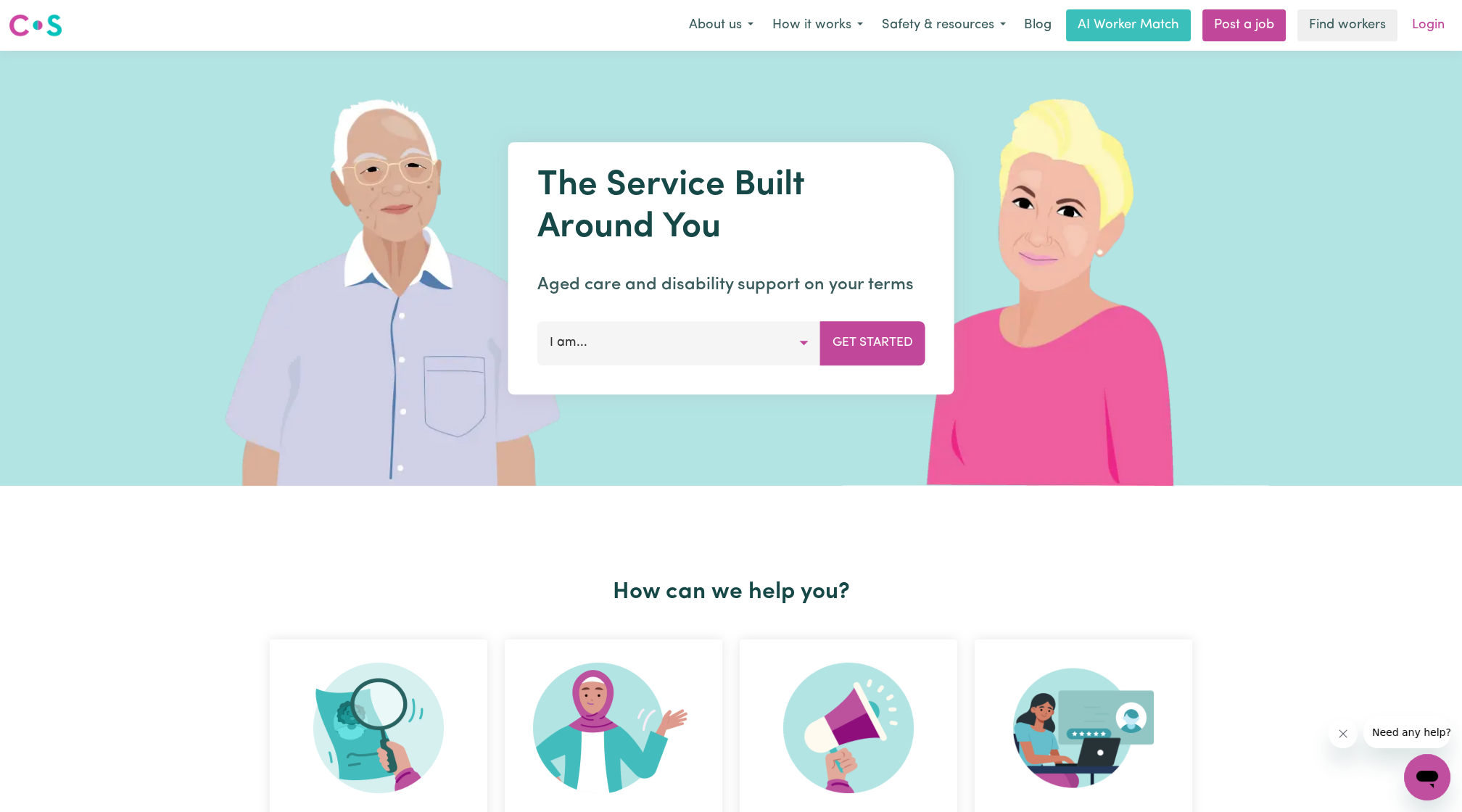
click at [1341, 15] on link "Login" at bounding box center [1428, 25] width 50 height 32
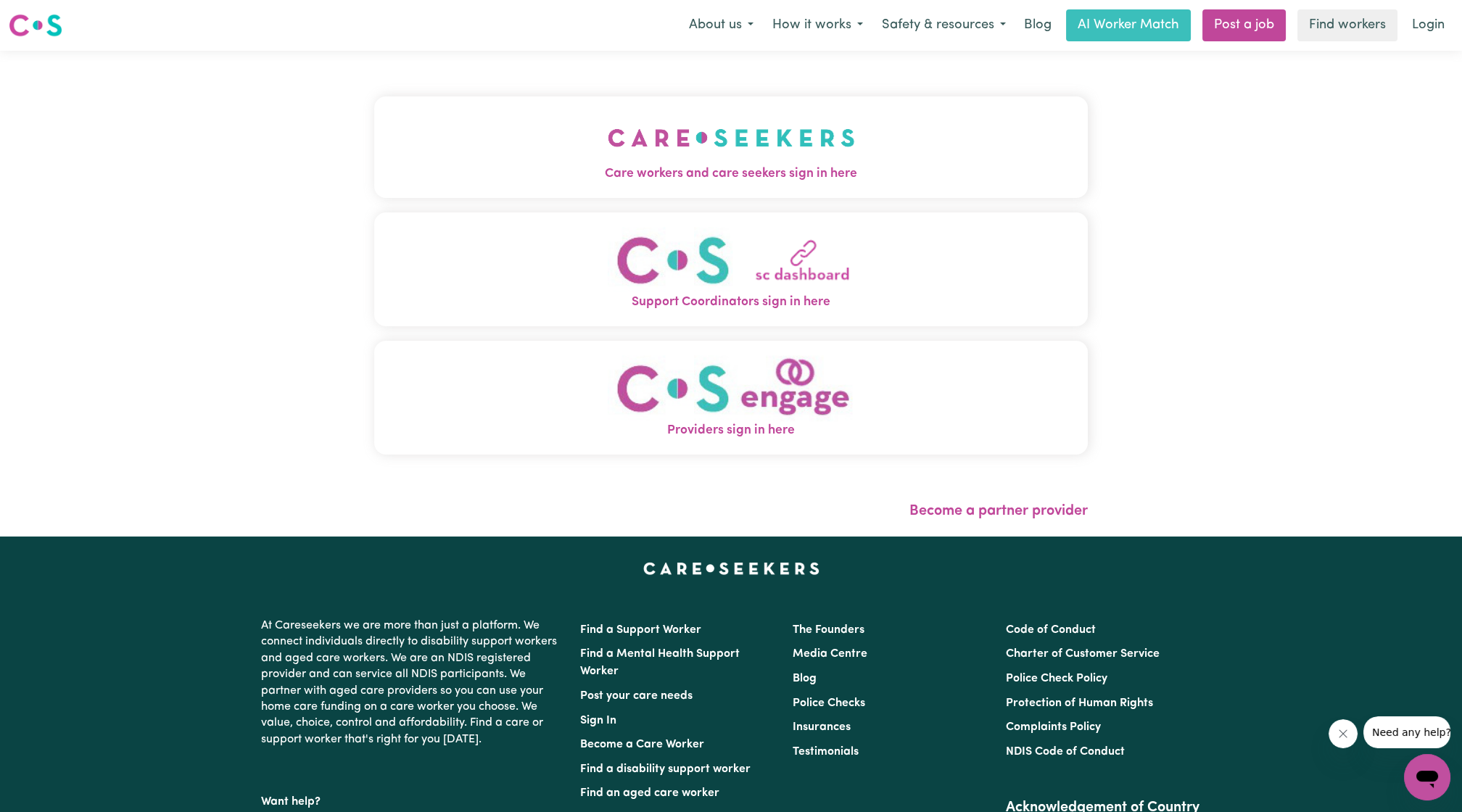
click at [843, 132] on img "Care workers and care seekers sign in here" at bounding box center [731, 137] width 247 height 53
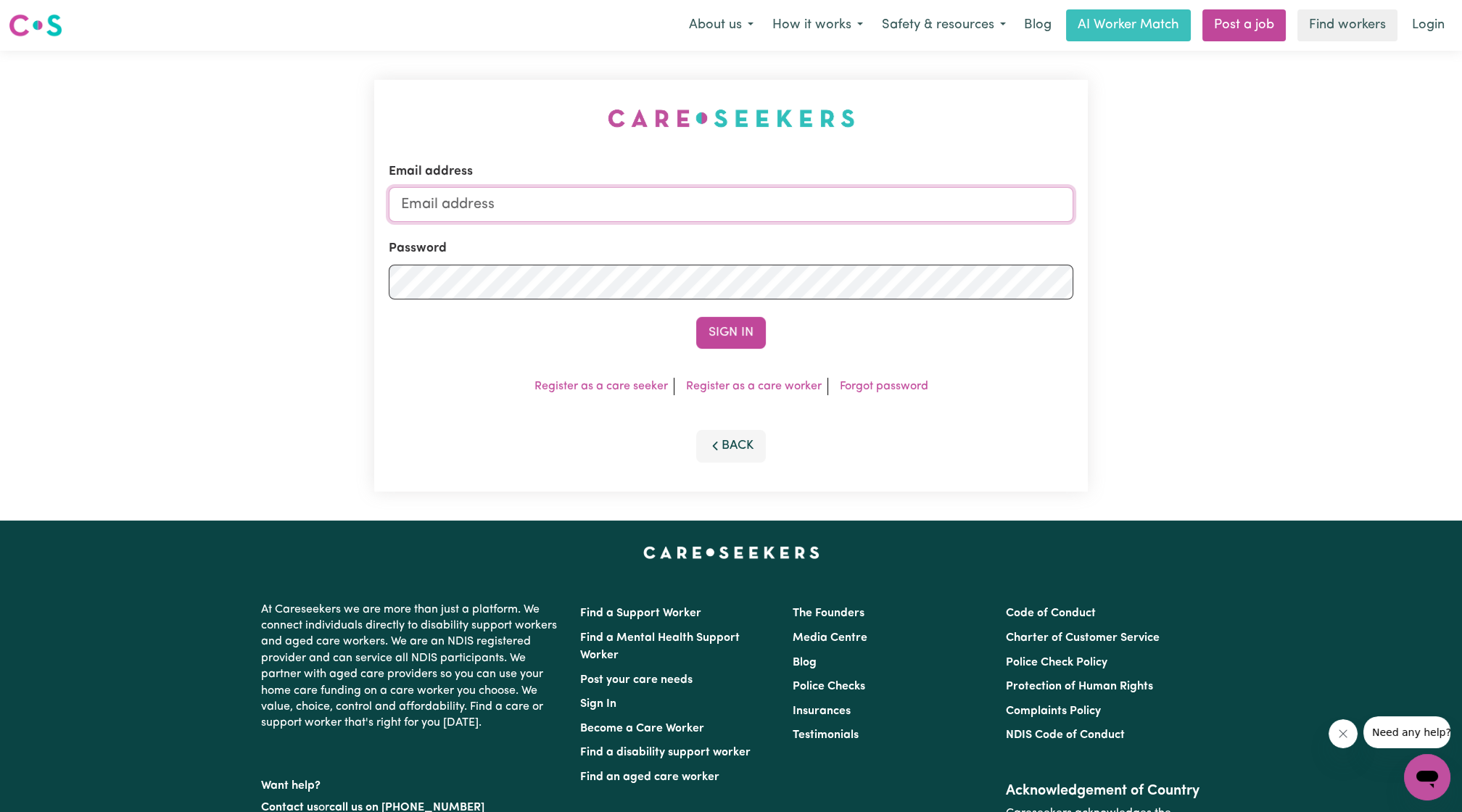
click at [790, 212] on input "Email address" at bounding box center [731, 204] width 685 height 35
drag, startPoint x: 474, startPoint y: 203, endPoint x: 849, endPoint y: 255, distance: 378.6
click at [847, 255] on form "Email address [EMAIL_ADDRESS][PERSON_NAME][DOMAIN_NAME] Password Sign In" at bounding box center [731, 255] width 685 height 186
type input "[EMAIL_ADDRESS][DOMAIN_NAME]"
click at [725, 335] on button "Sign In" at bounding box center [731, 333] width 70 height 32
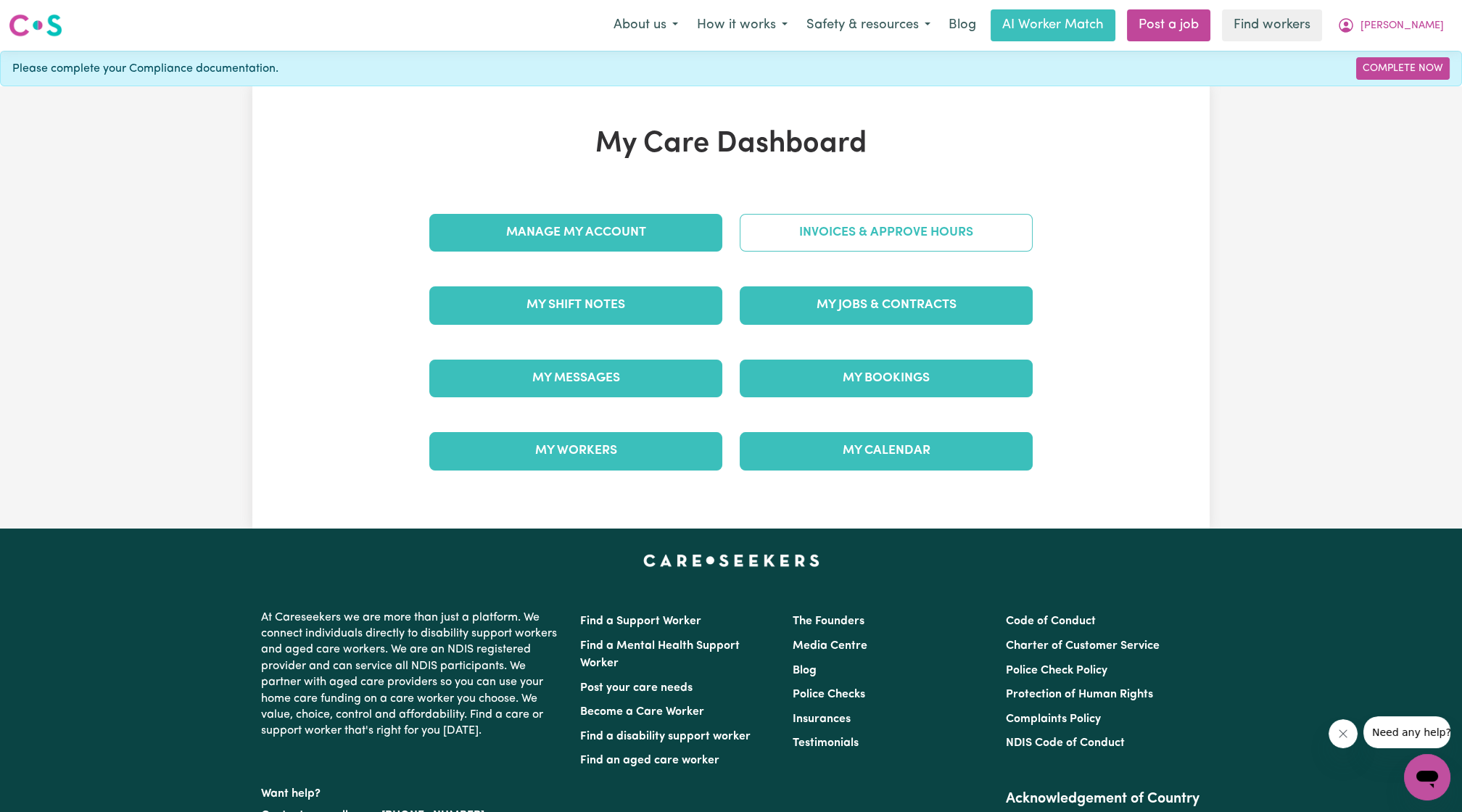
click at [923, 229] on link "Invoices & Approve Hours" at bounding box center [886, 232] width 293 height 38
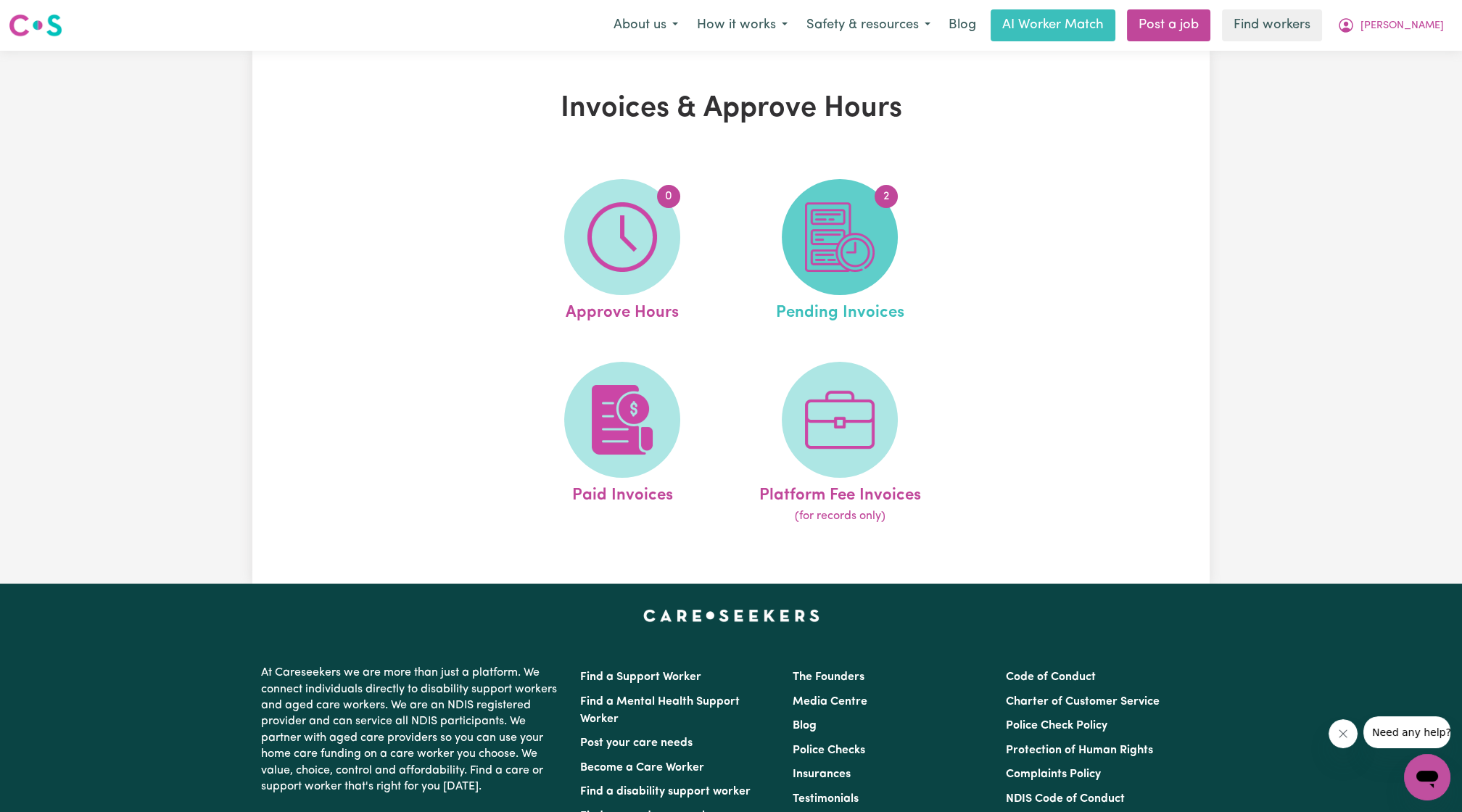
click at [878, 233] on span "2" at bounding box center [839, 237] width 116 height 116
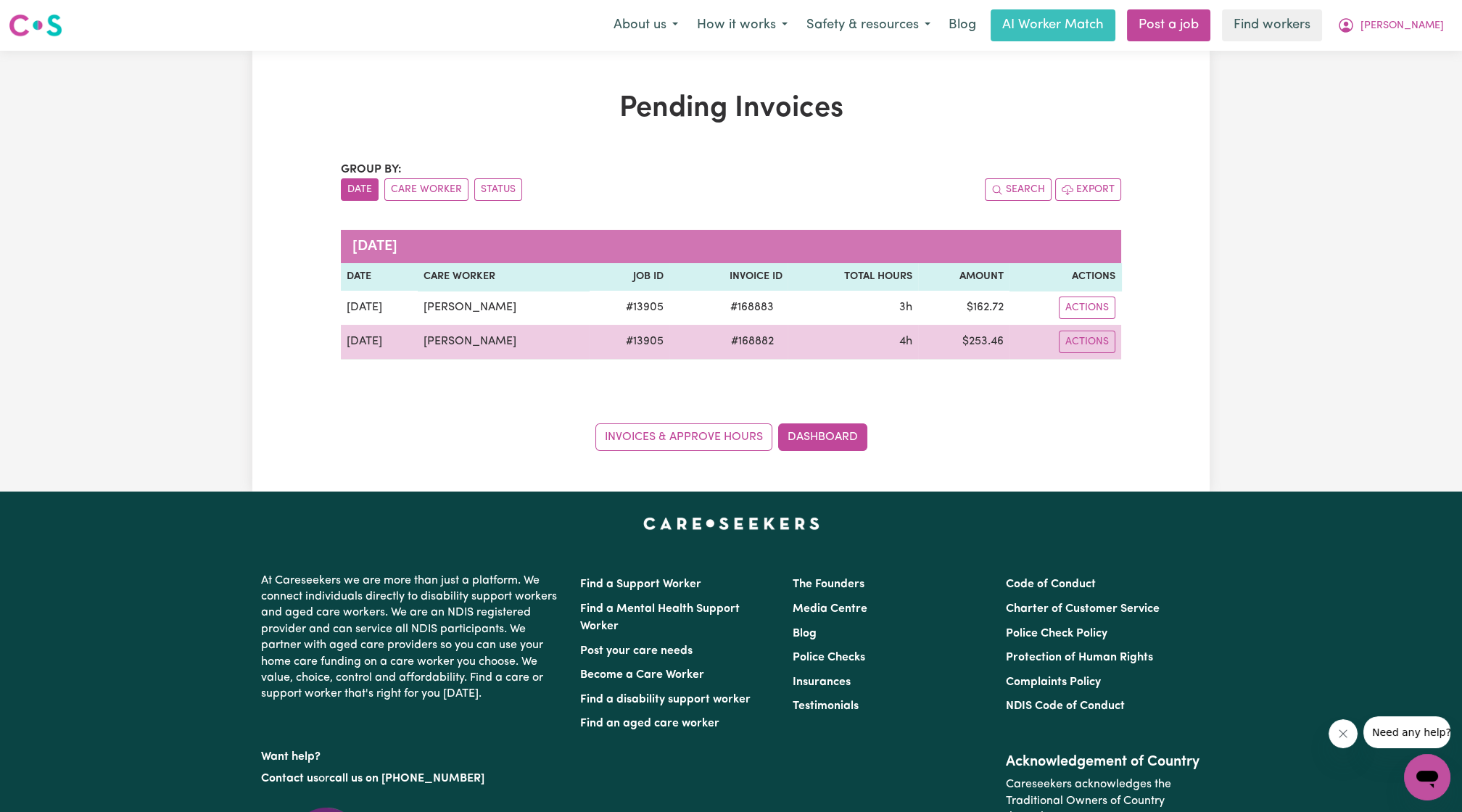
click at [1080, 327] on td "Actions" at bounding box center [1065, 342] width 112 height 35
click at [1090, 319] on button "Actions" at bounding box center [1086, 308] width 57 height 23
click at [1100, 375] on link "Download Invoice" at bounding box center [1131, 375] width 133 height 29
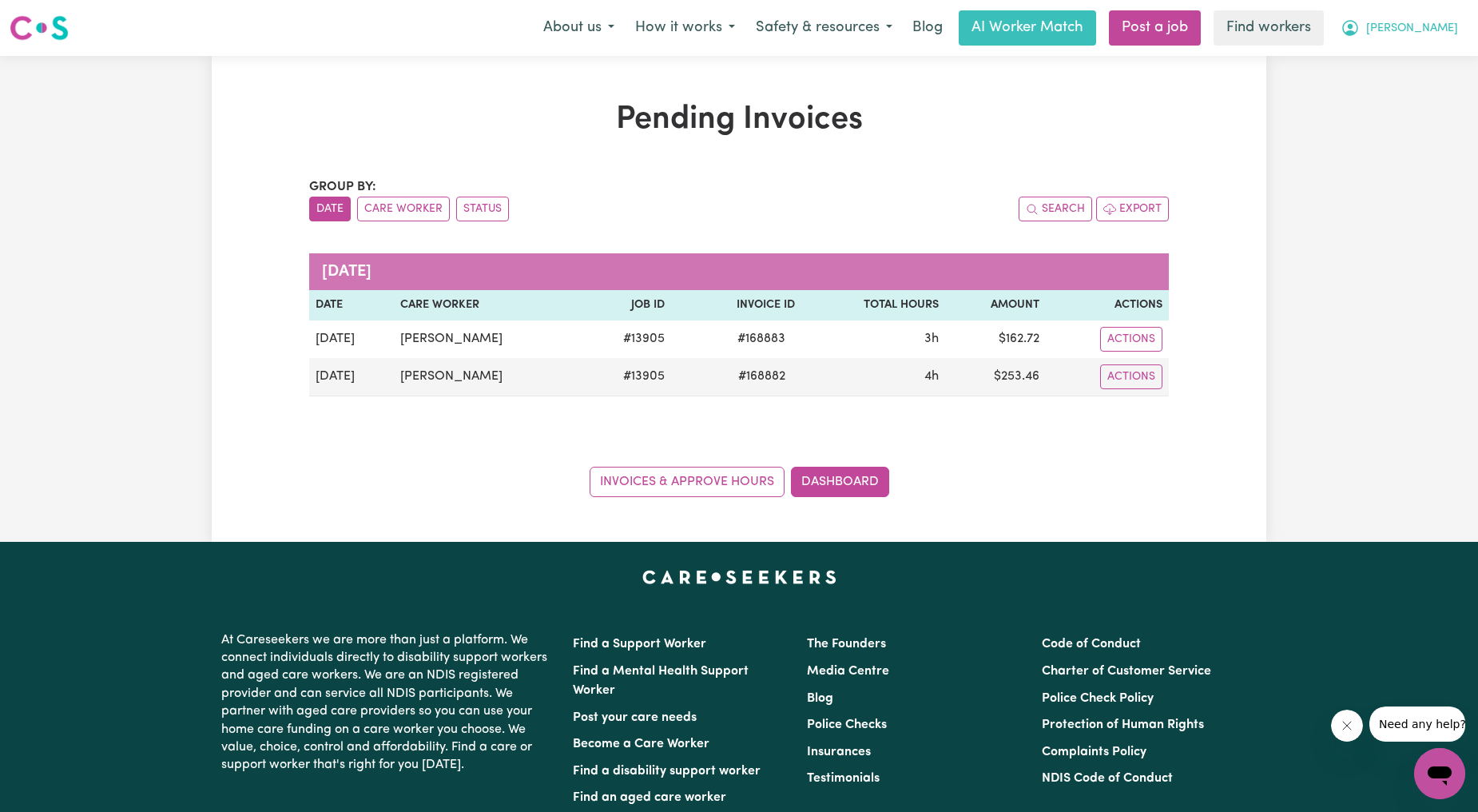
click at [1446, 21] on span "[PERSON_NAME]" at bounding box center [1413, 29] width 92 height 17
click at [1403, 60] on link "My Dashboard" at bounding box center [1404, 63] width 126 height 31
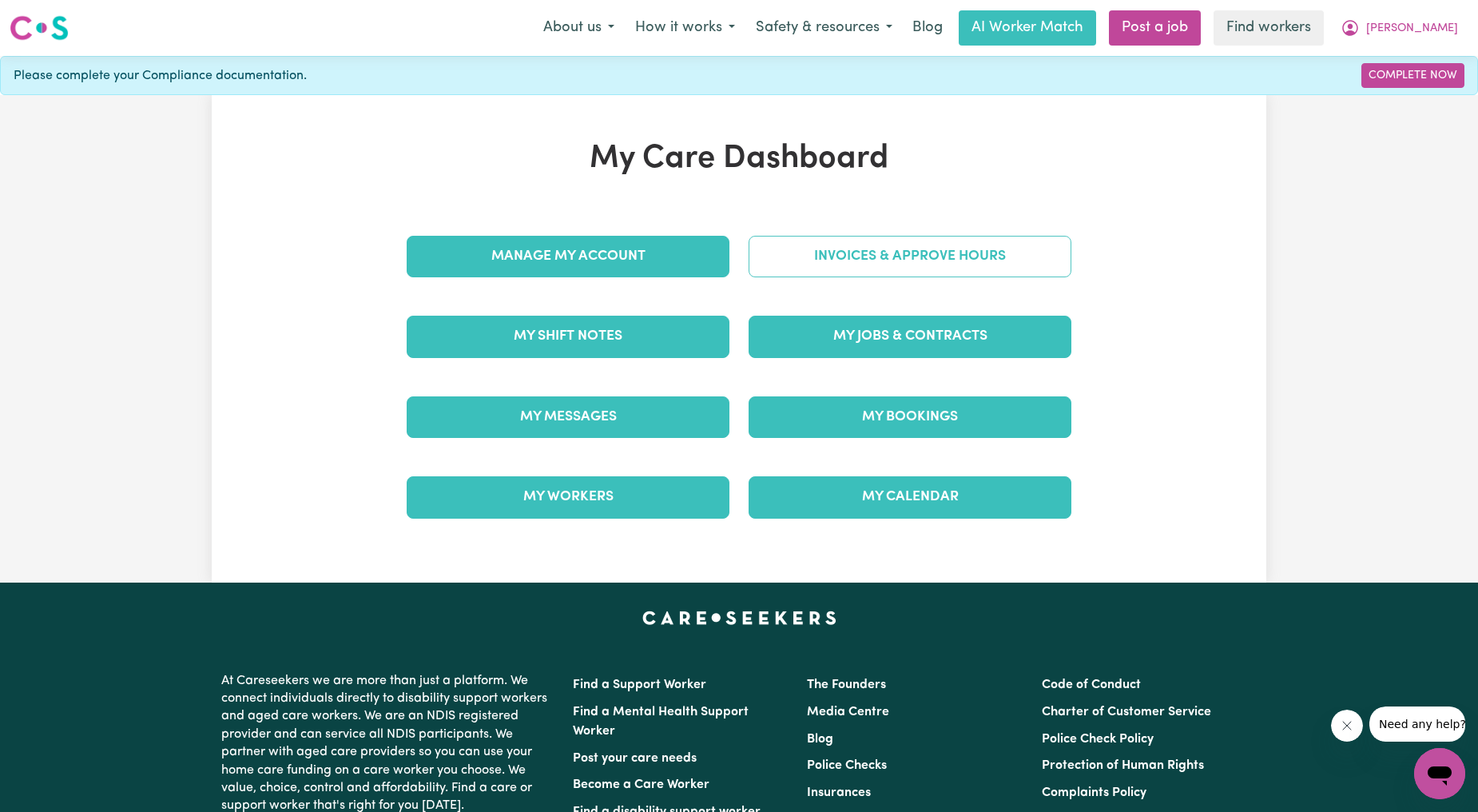
click at [891, 269] on link "Invoices & Approve Hours" at bounding box center [910, 256] width 323 height 41
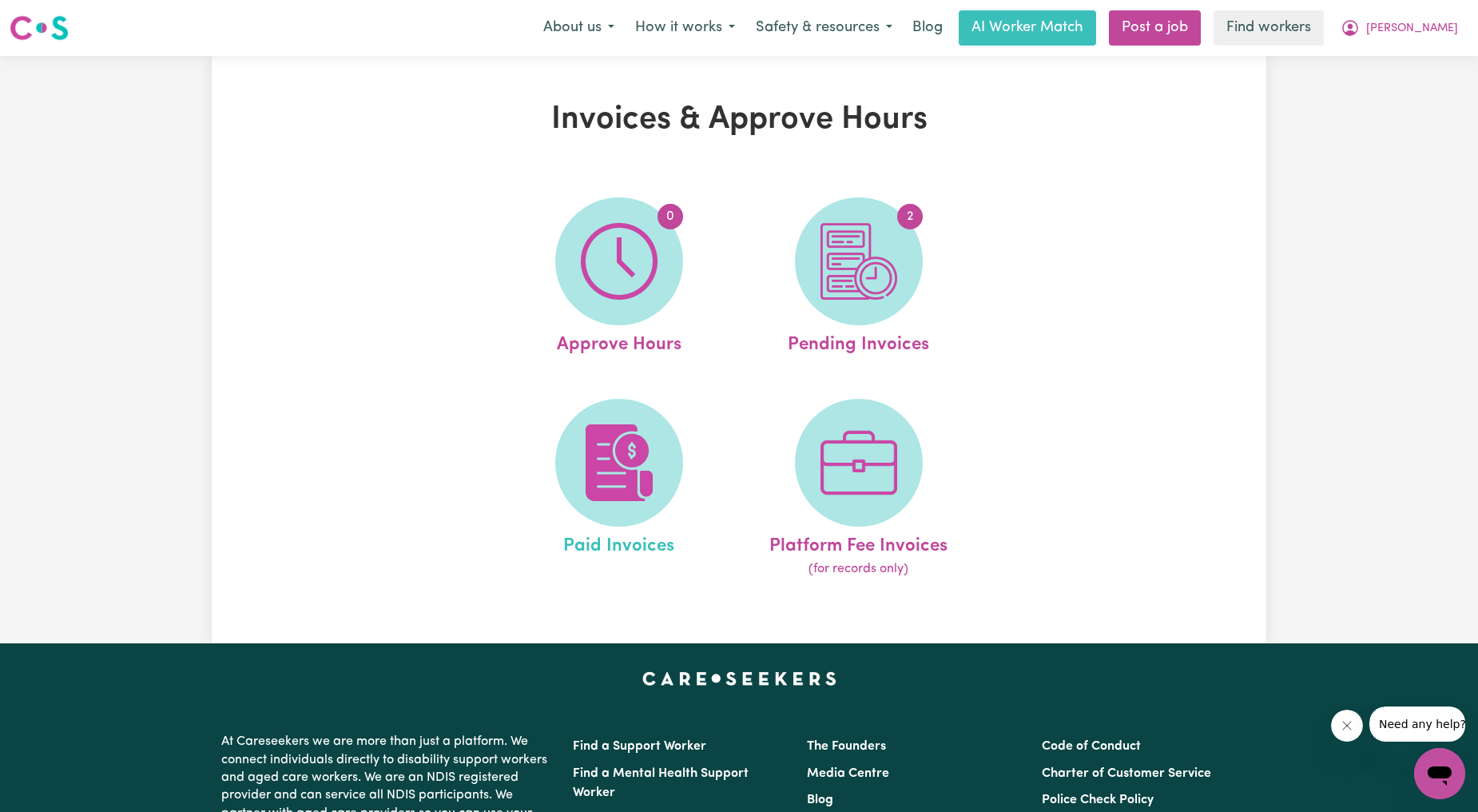
click at [701, 424] on link "Paid Invoices" at bounding box center [619, 489] width 230 height 181
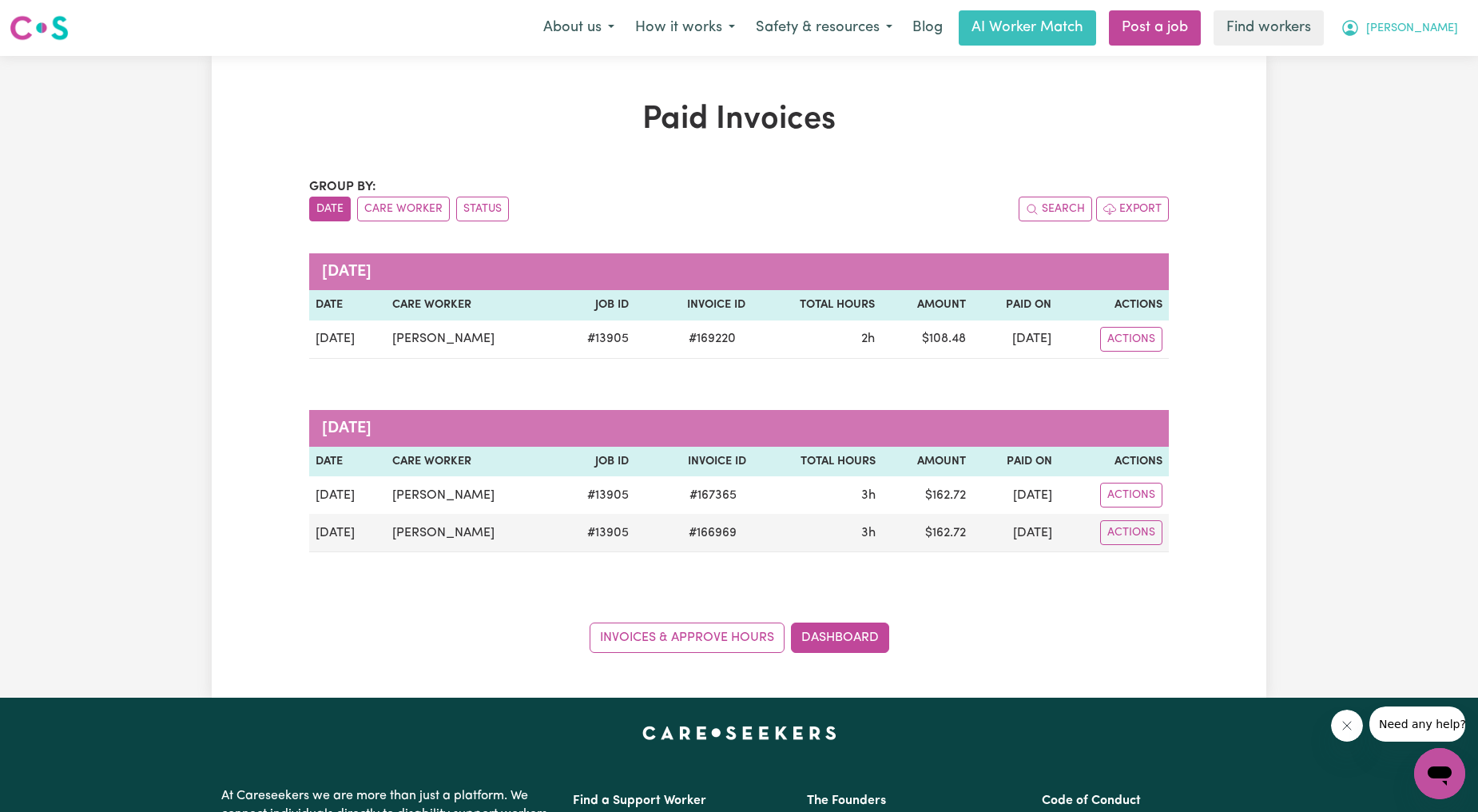
click at [1454, 28] on button "[PERSON_NAME]" at bounding box center [1400, 28] width 139 height 34
click at [1387, 69] on link "My Dashboard" at bounding box center [1404, 63] width 126 height 31
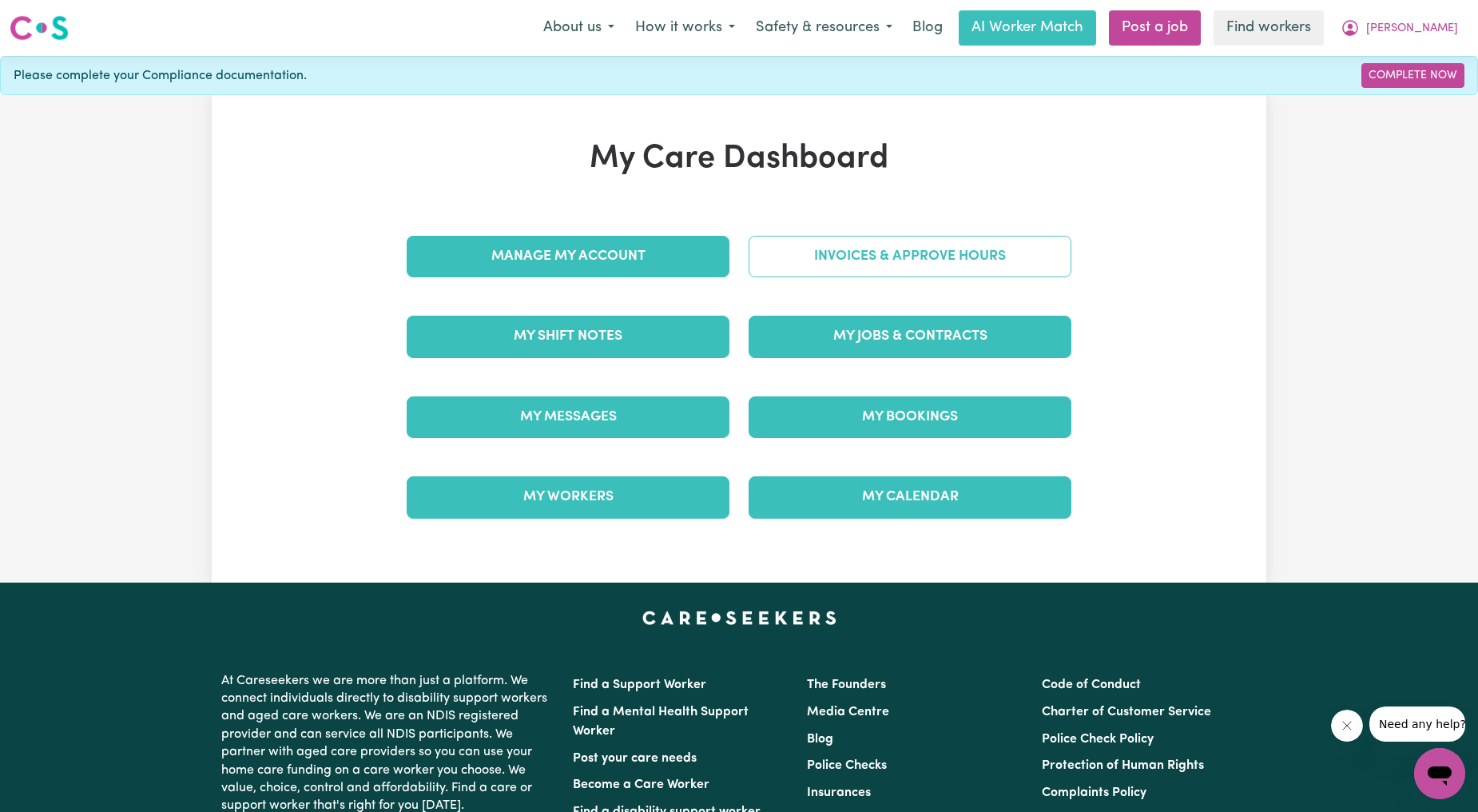
click at [951, 259] on link "Invoices & Approve Hours" at bounding box center [910, 256] width 323 height 41
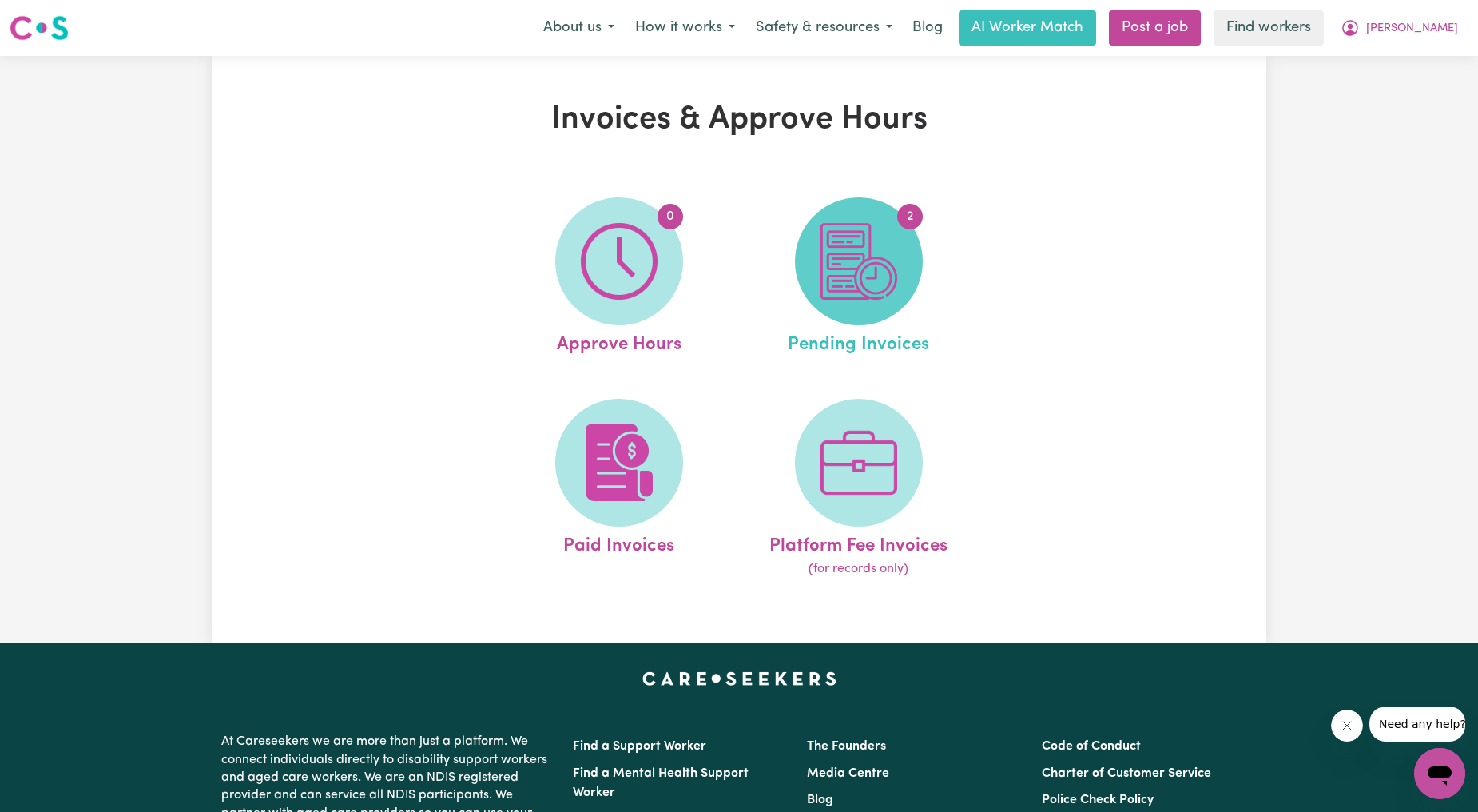
click at [854, 273] on img at bounding box center [859, 262] width 77 height 77
